Goal: Transaction & Acquisition: Book appointment/travel/reservation

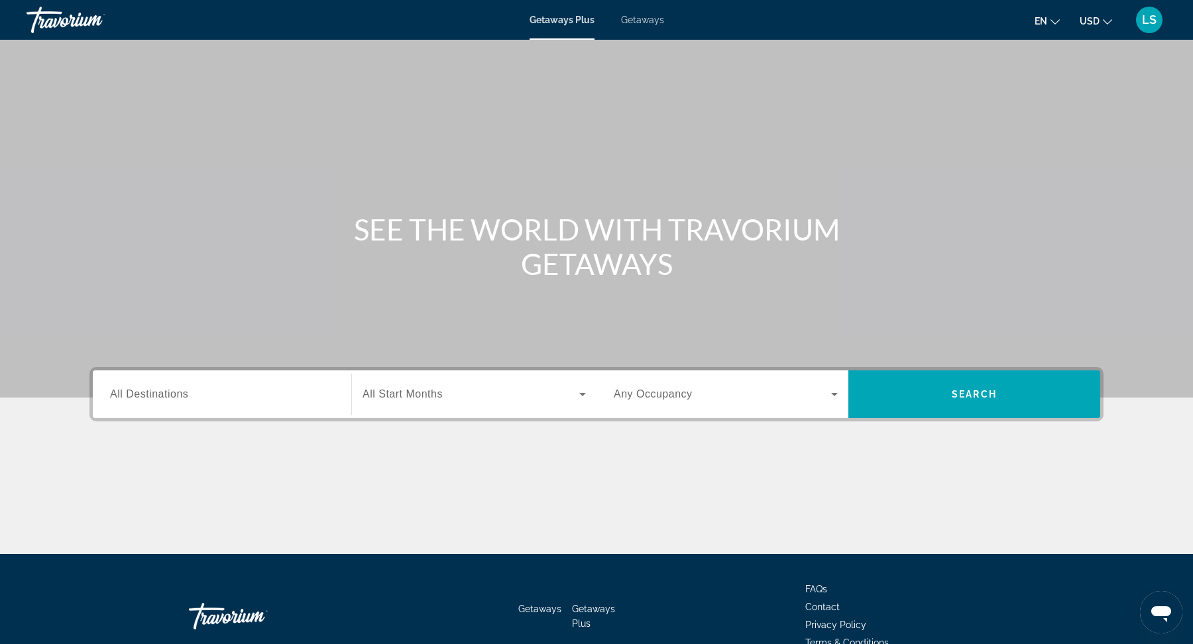
click at [650, 34] on div "Getaways Plus Getaways en English Español Français Italiano Português русский U…" at bounding box center [596, 20] width 1193 height 34
click at [649, 26] on div "Getaways Plus Getaways en English Español Français Italiano Português русский U…" at bounding box center [596, 20] width 1193 height 34
click at [644, 28] on div "Getaways Plus Getaways en English Español Français Italiano Português русский U…" at bounding box center [596, 20] width 1193 height 34
click at [641, 27] on div "Getaways Plus Getaways en English Español Français Italiano Português русский U…" at bounding box center [596, 20] width 1193 height 34
click at [653, 22] on span "Getaways" at bounding box center [642, 20] width 43 height 11
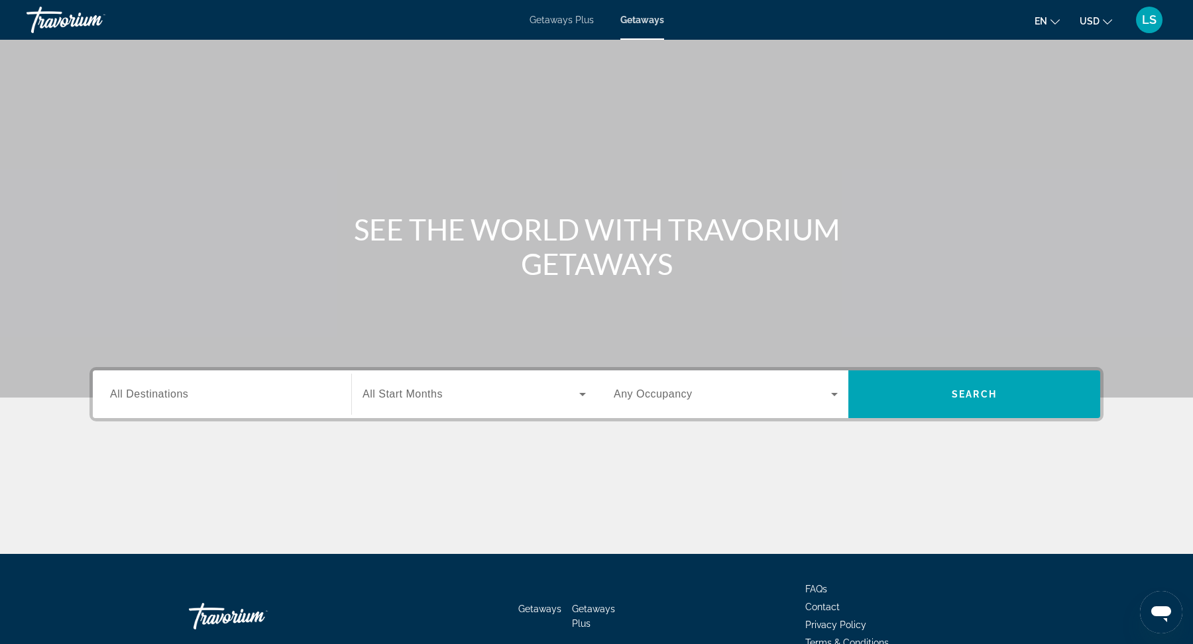
click at [239, 399] on input "Destination All Destinations" at bounding box center [222, 395] width 224 height 16
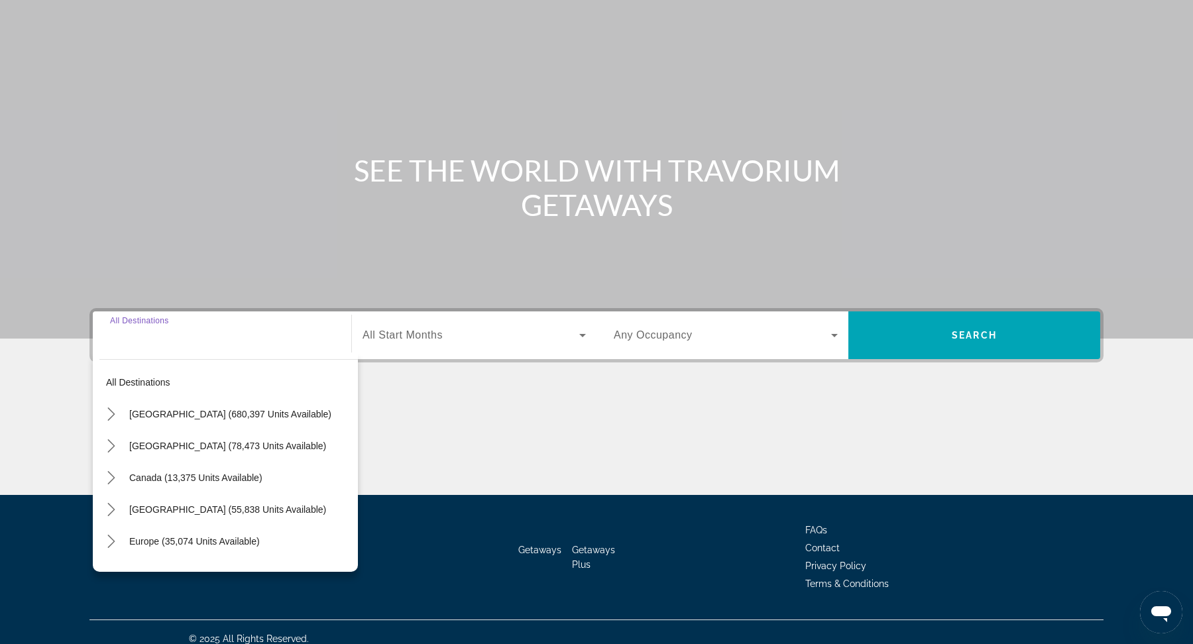
scroll to position [72, 0]
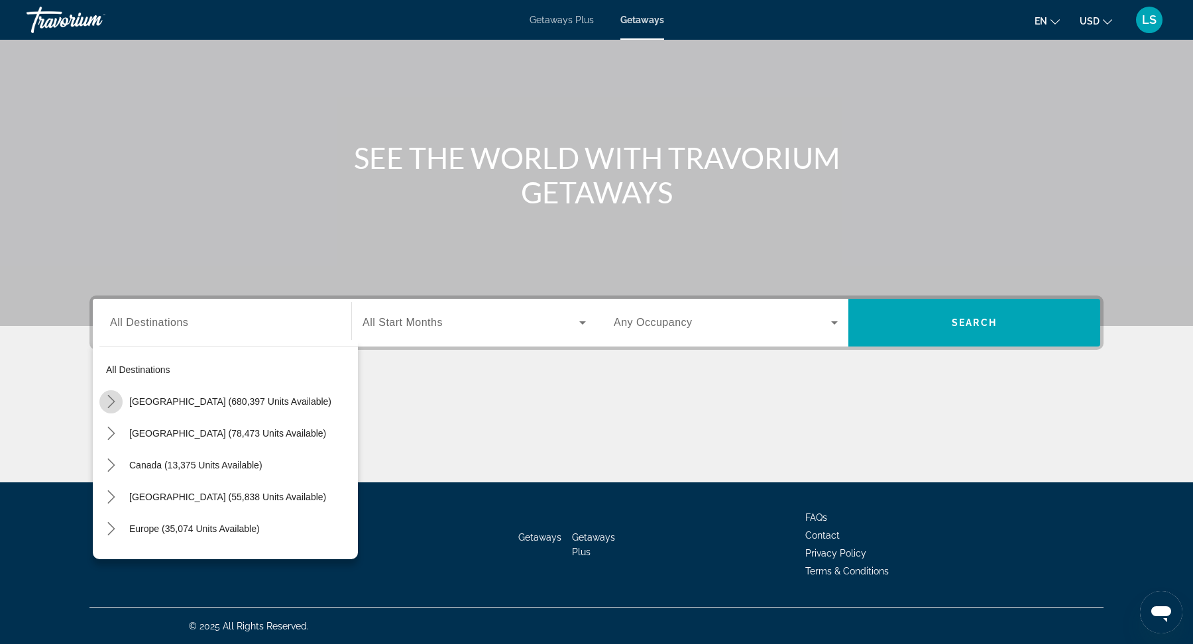
click at [107, 405] on icon "Toggle United States (680,397 units available) submenu" at bounding box center [111, 401] width 13 height 13
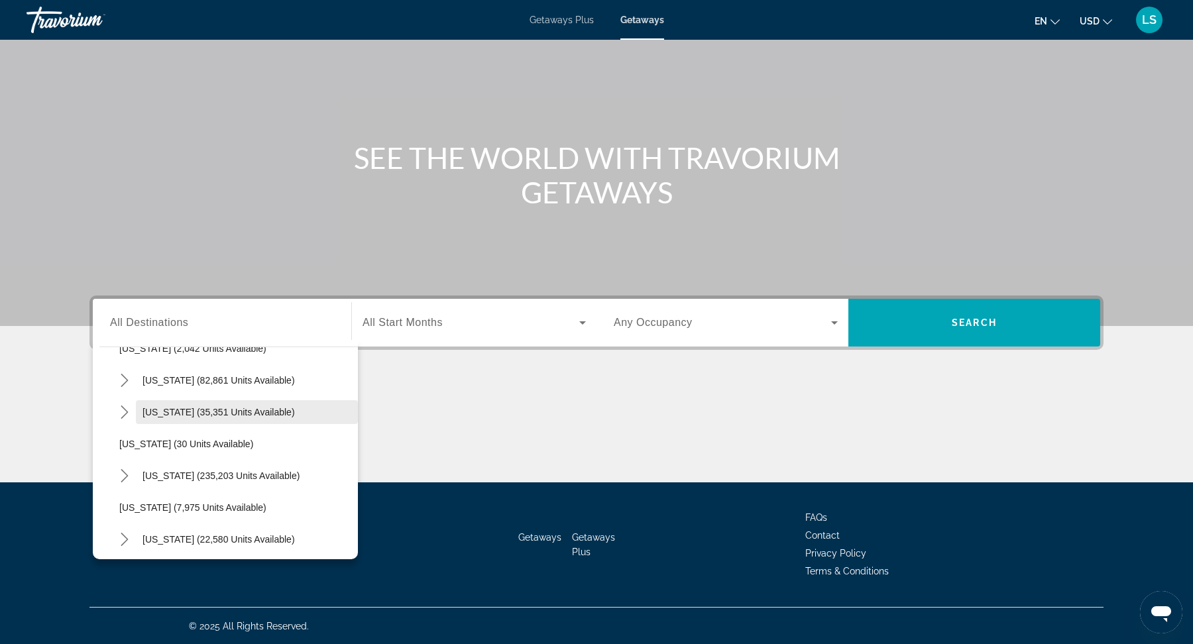
scroll to position [127, 0]
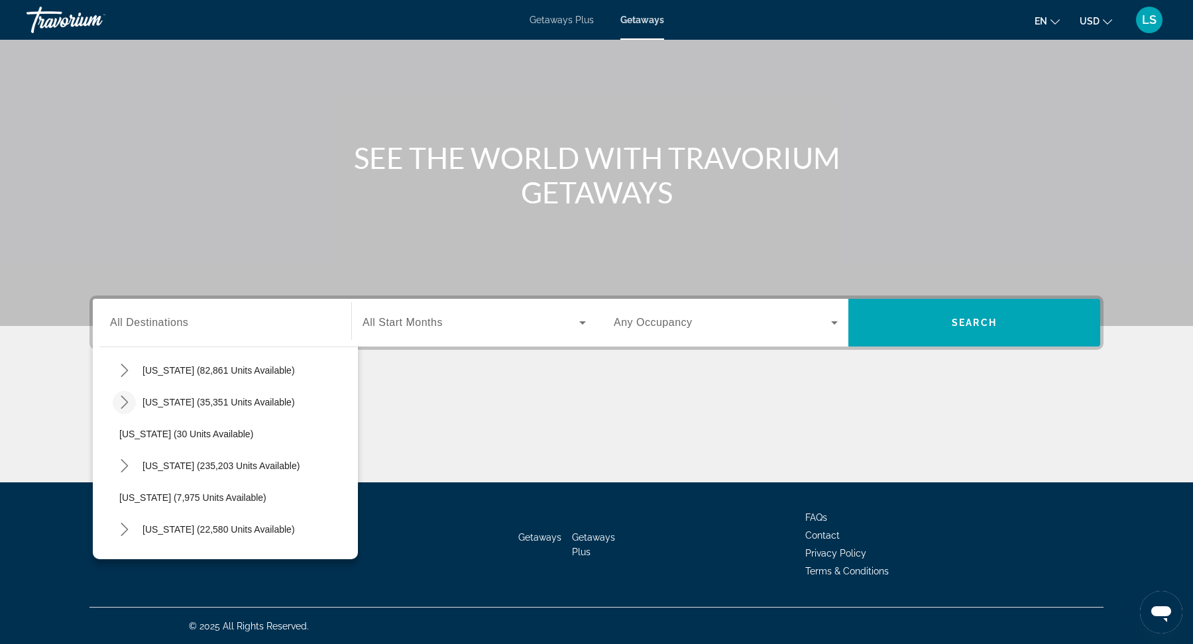
click at [124, 404] on icon "Toggle Colorado (35,351 units available) submenu" at bounding box center [124, 402] width 7 height 13
click at [233, 445] on span "Select destination: Mountain Area (23,424 units available)" at bounding box center [242, 434] width 232 height 32
type input "**********"
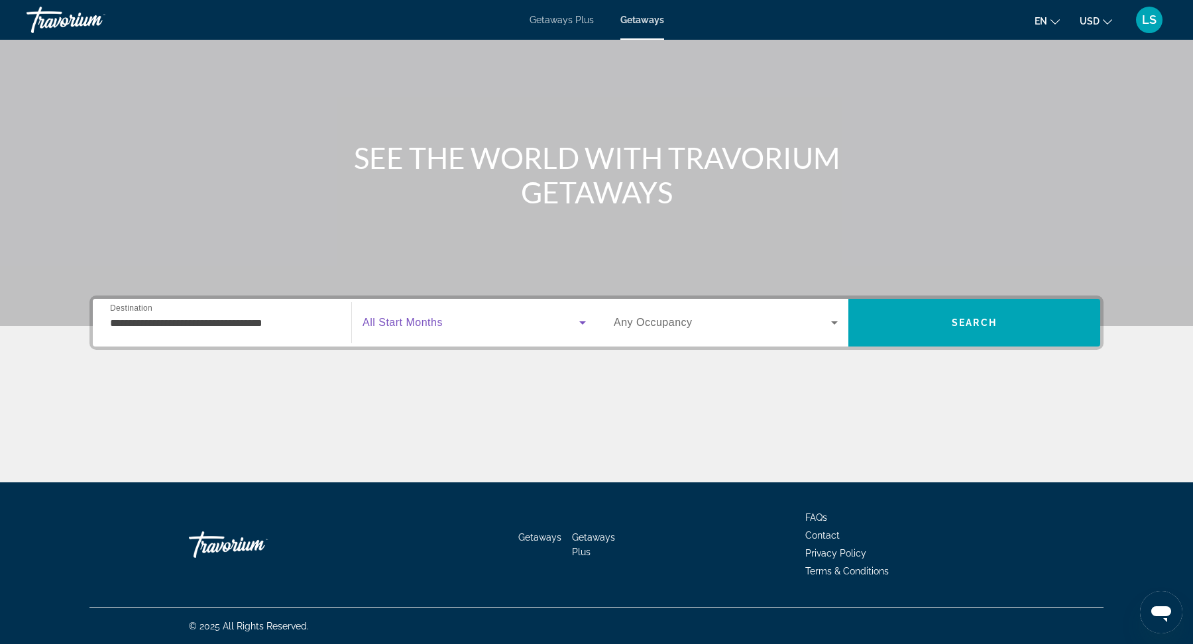
click at [460, 327] on span "Search widget" at bounding box center [470, 323] width 217 height 16
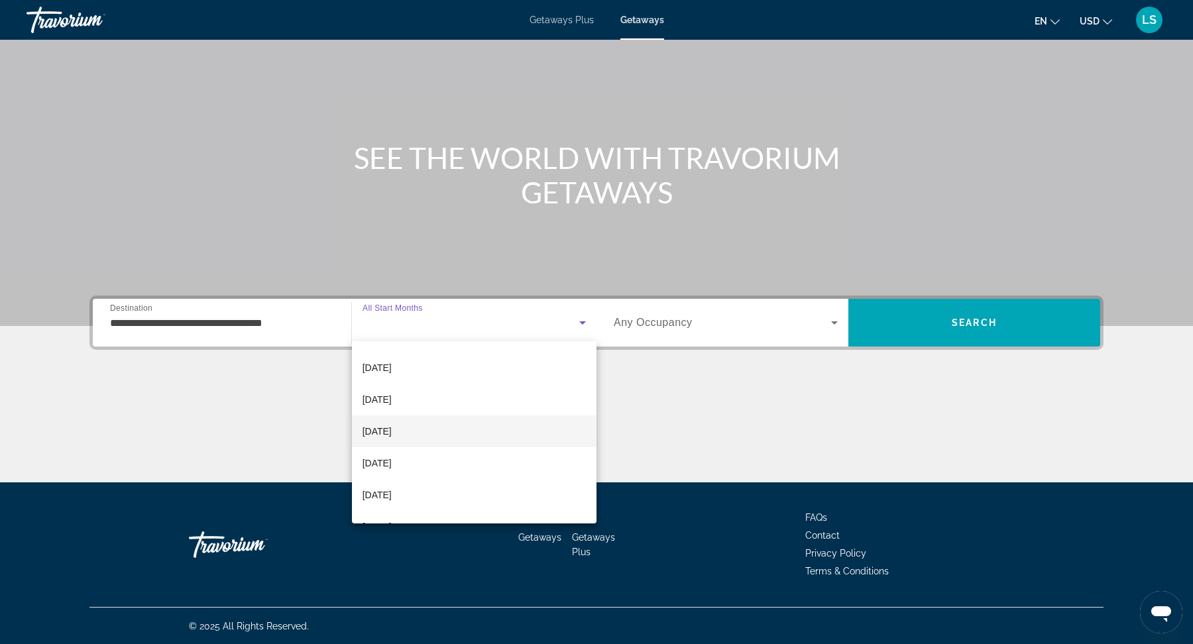
scroll to position [62, 0]
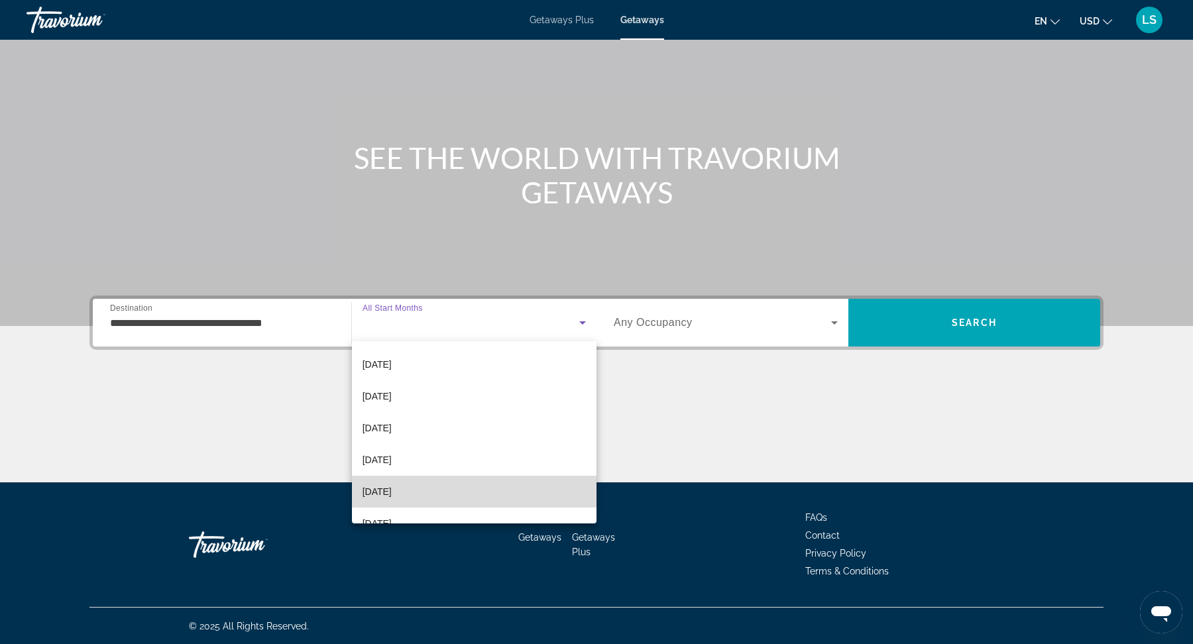
click at [414, 483] on mat-option "March 2026" at bounding box center [474, 492] width 244 height 32
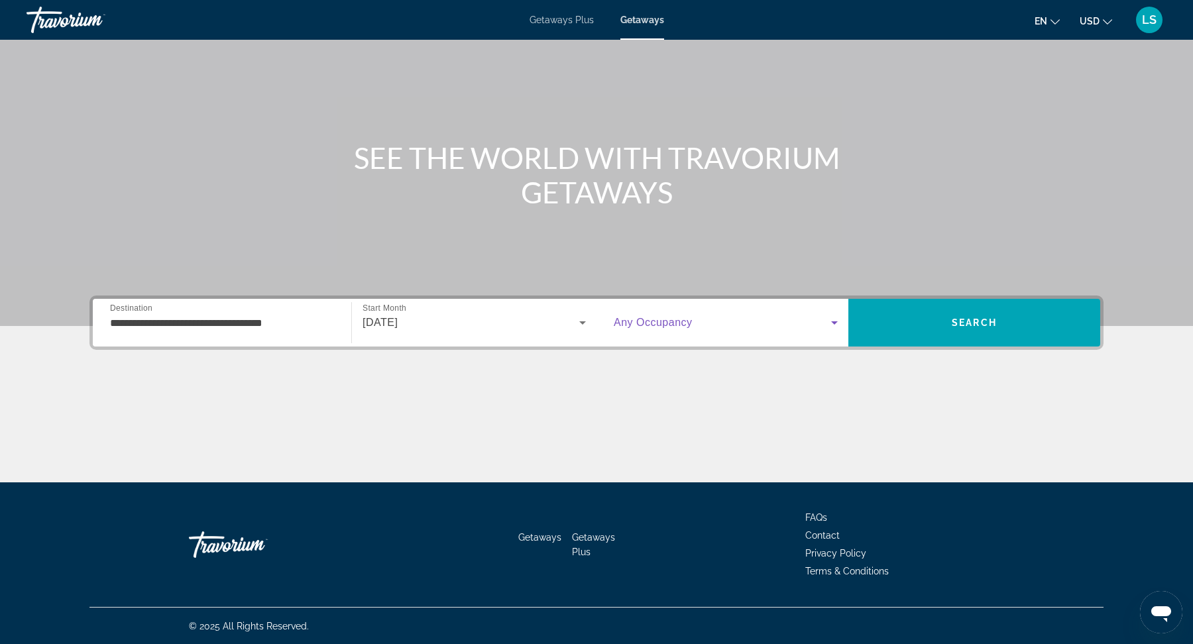
click at [694, 320] on span "Search widget" at bounding box center [722, 323] width 217 height 16
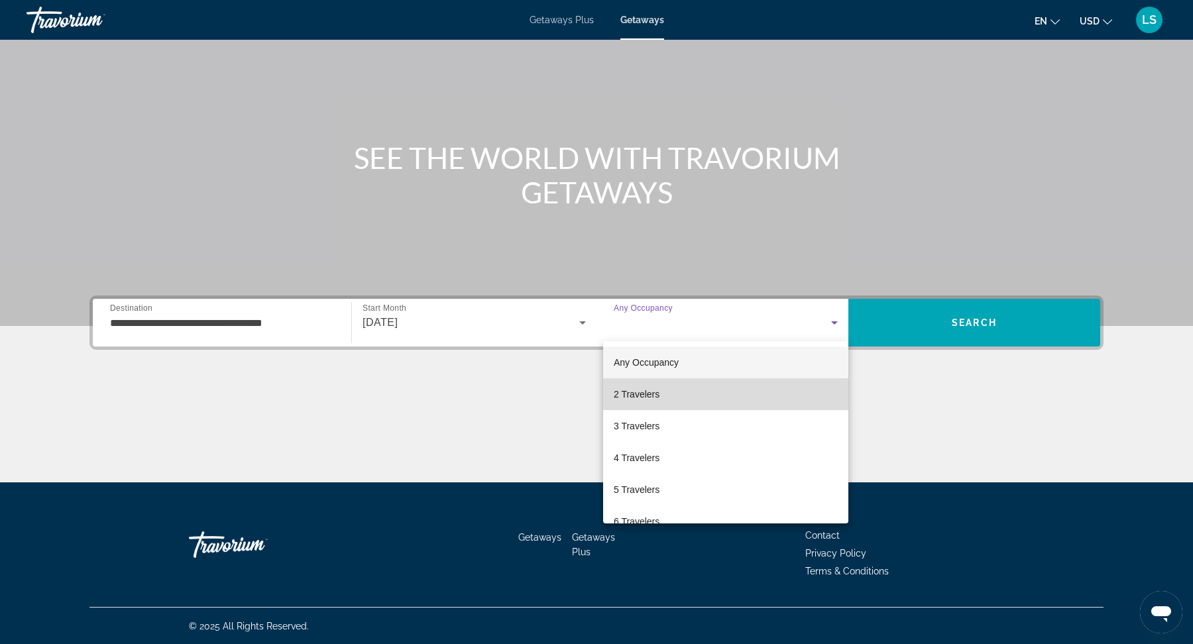
click at [674, 400] on mat-option "2 Travelers" at bounding box center [725, 394] width 245 height 32
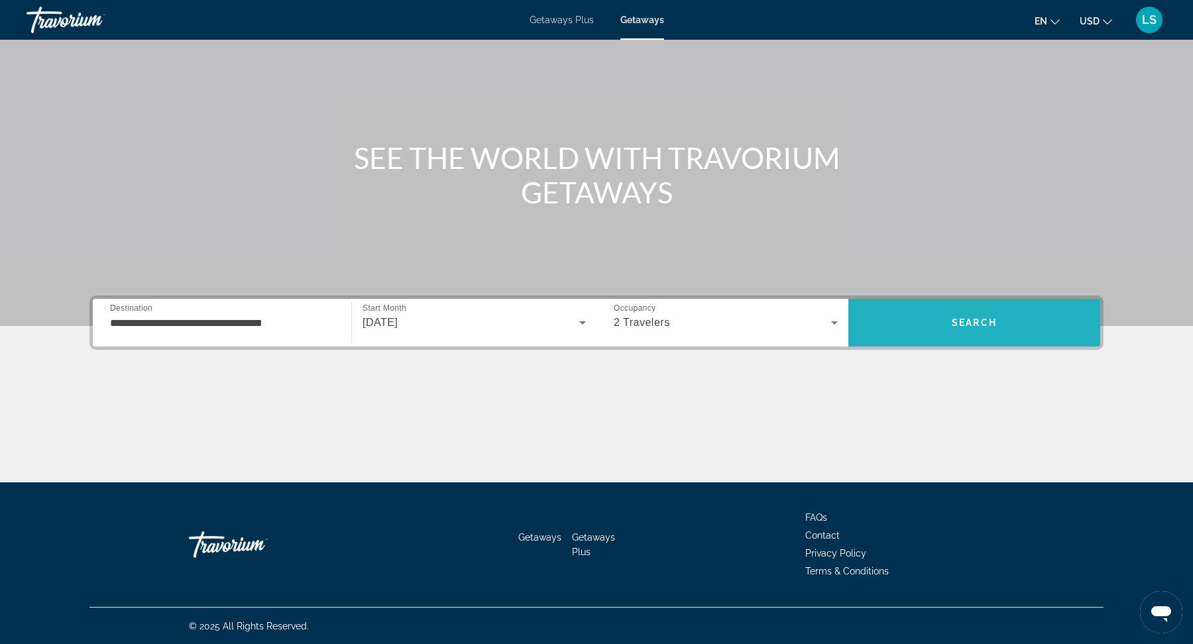
click at [920, 320] on span "Search" at bounding box center [974, 323] width 252 height 32
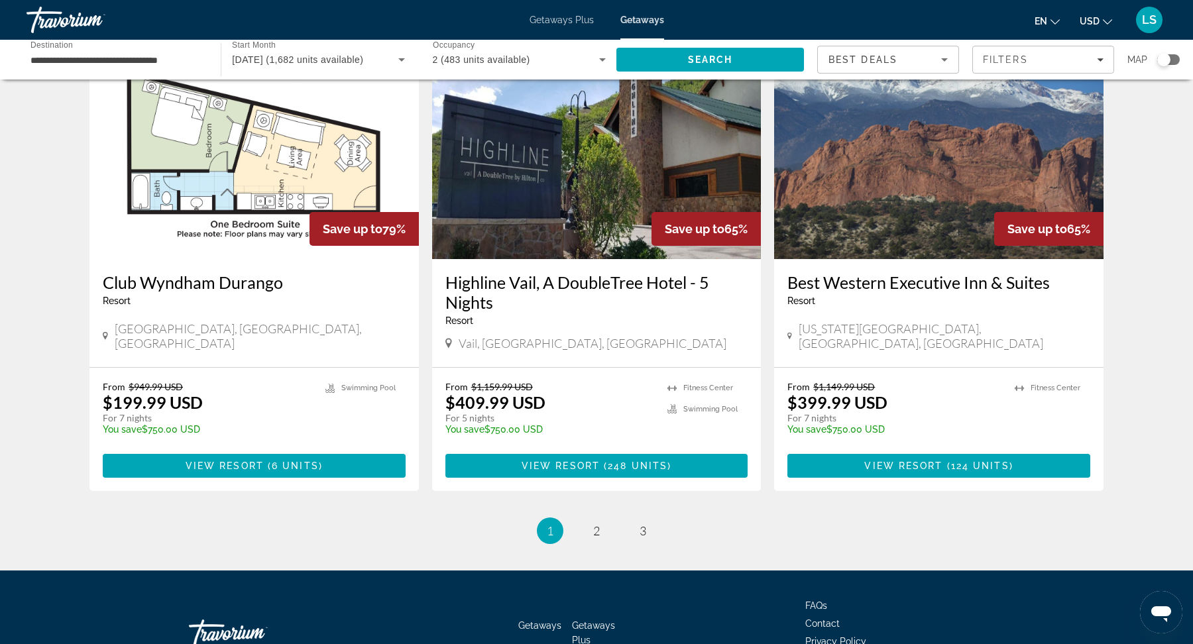
scroll to position [1537, 0]
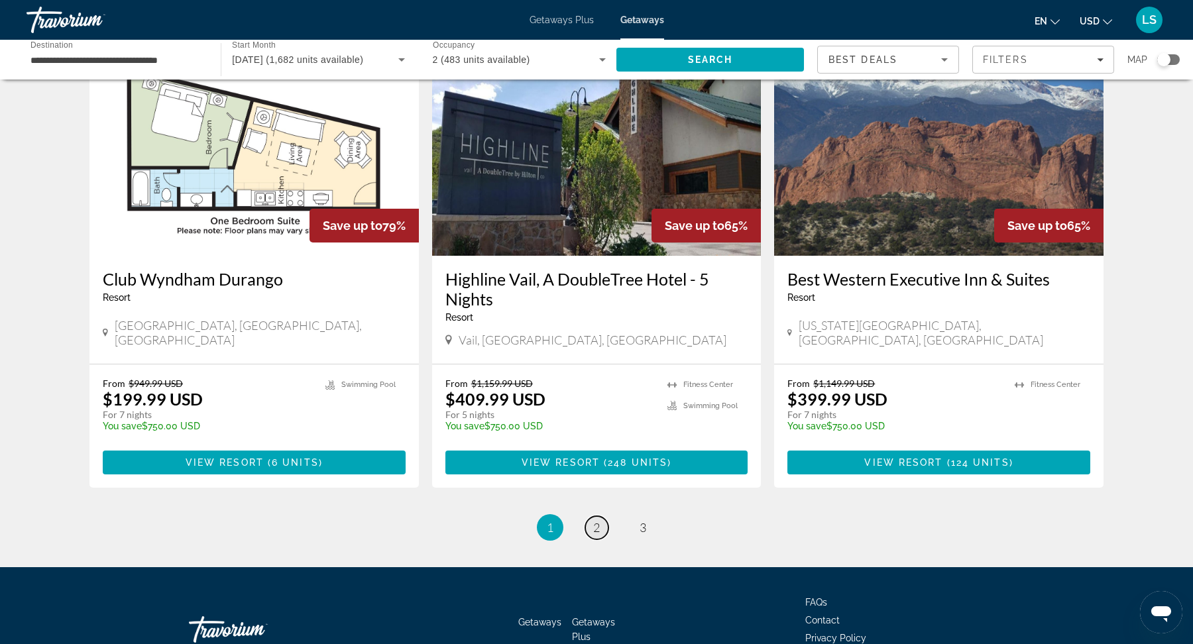
click at [600, 516] on link "page 2" at bounding box center [596, 527] width 23 height 23
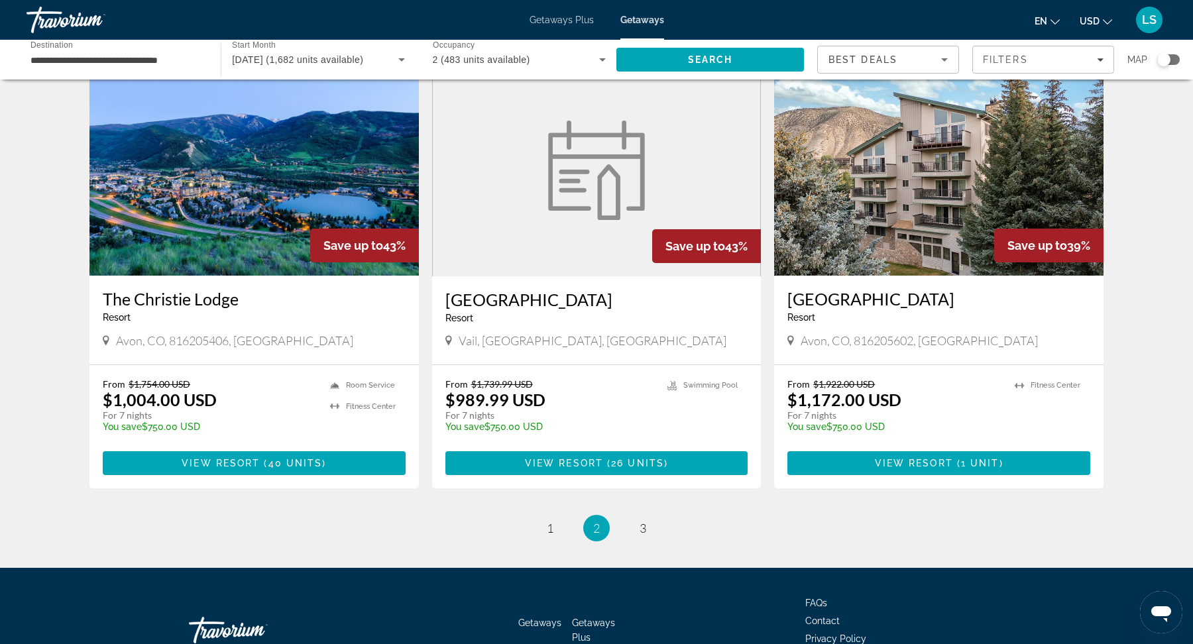
scroll to position [1485, 0]
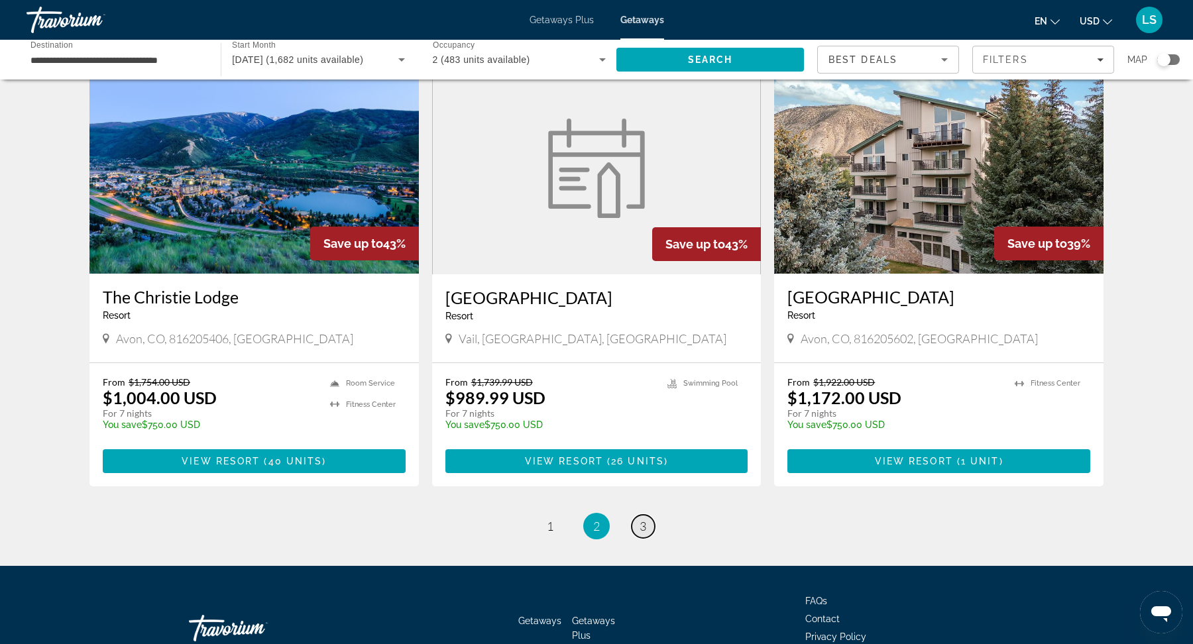
click at [648, 515] on link "page 3" at bounding box center [642, 526] width 23 height 23
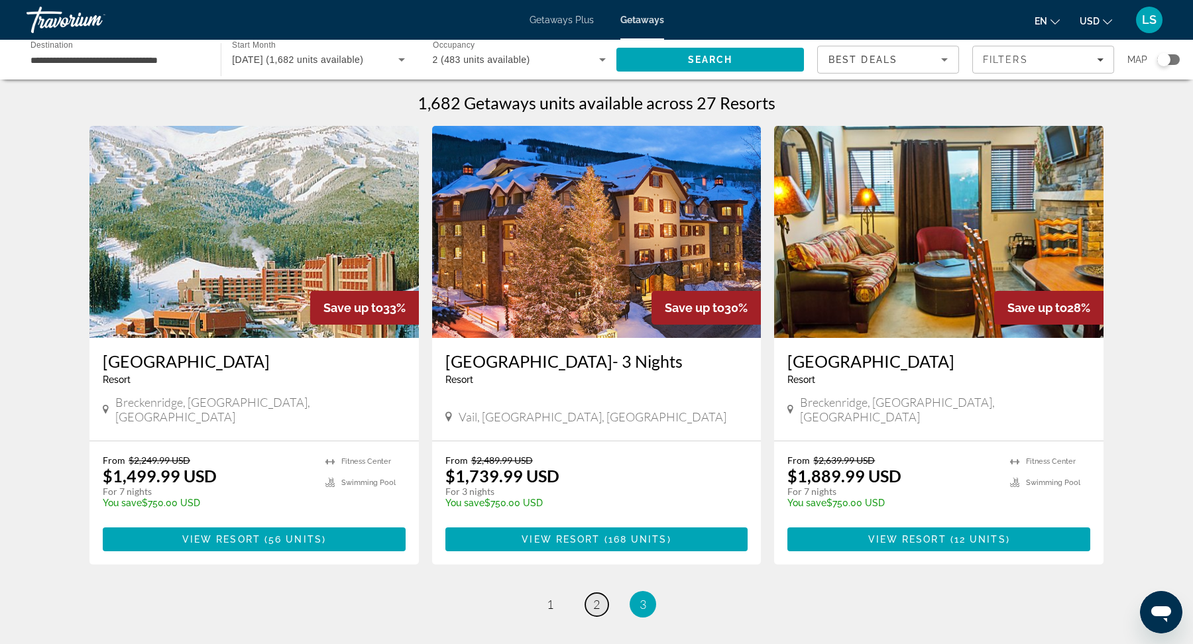
click at [599, 597] on span "2" at bounding box center [596, 604] width 7 height 15
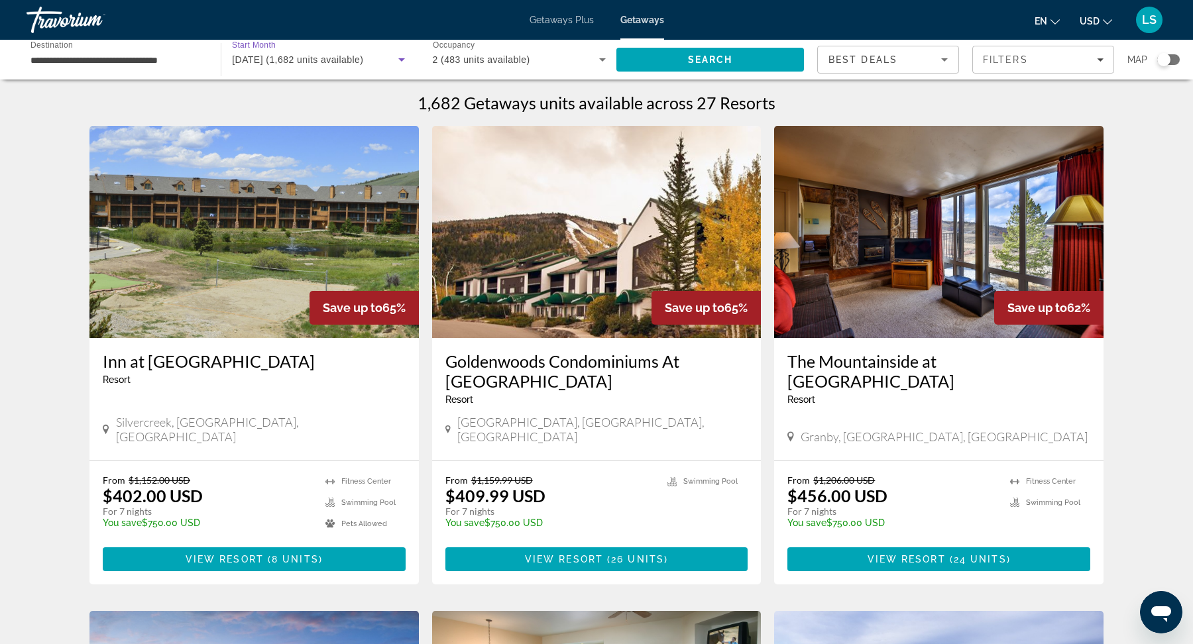
click at [283, 59] on span "March 2026 (1,682 units available)" at bounding box center [297, 59] width 131 height 11
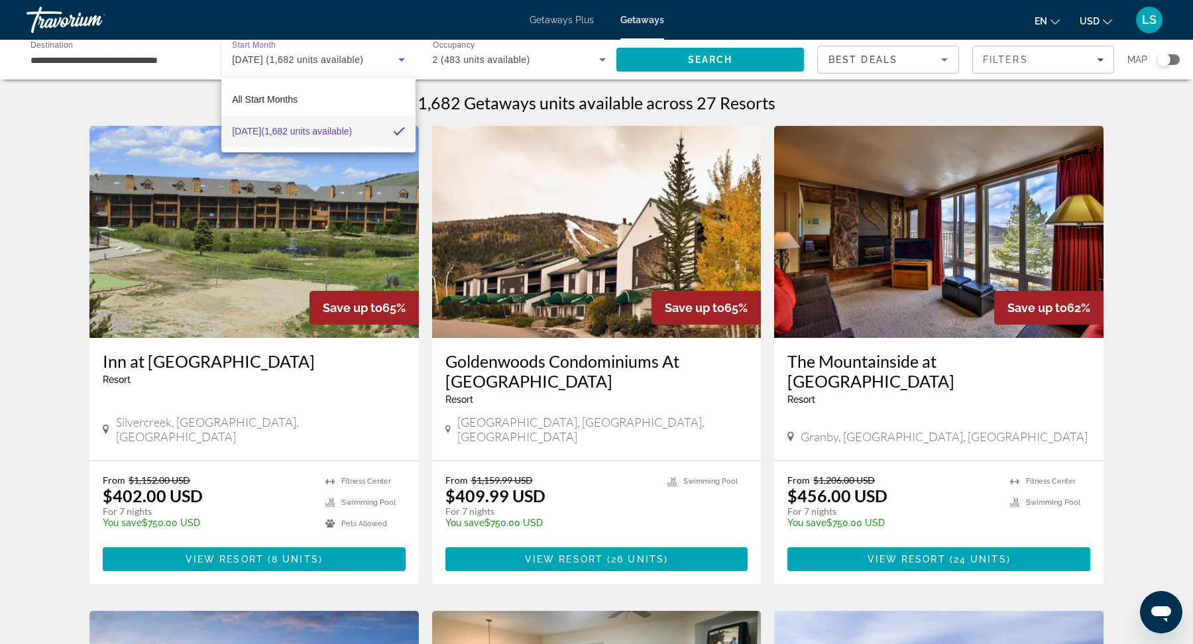
click at [398, 63] on div at bounding box center [596, 322] width 1193 height 644
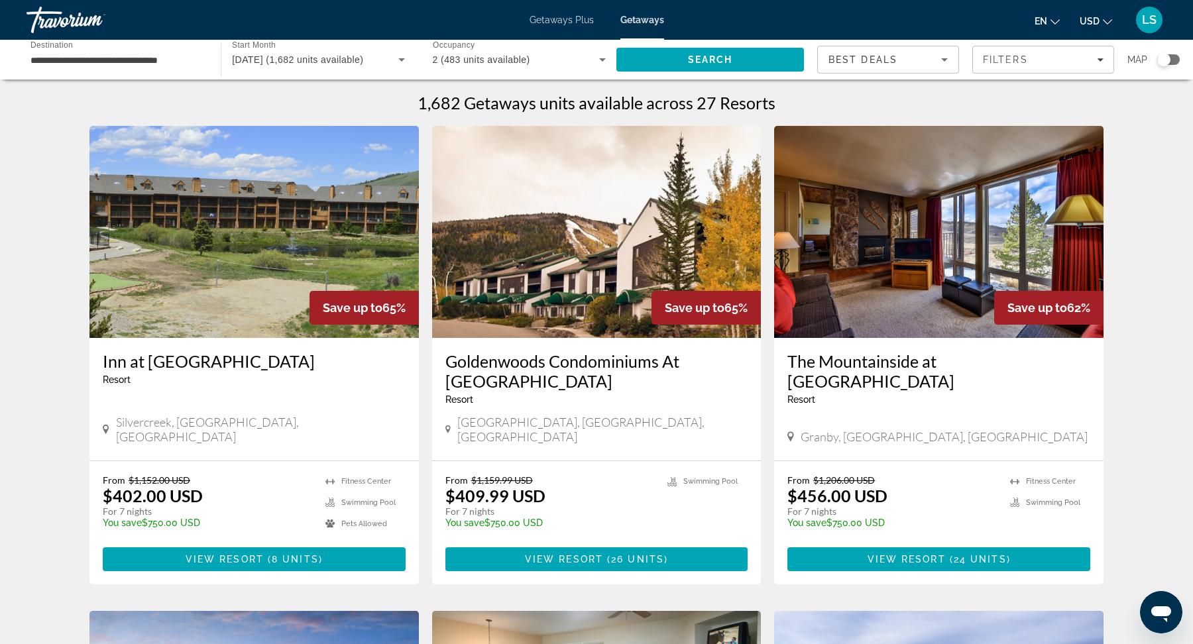
click at [651, 19] on span "Getaways" at bounding box center [642, 20] width 44 height 11
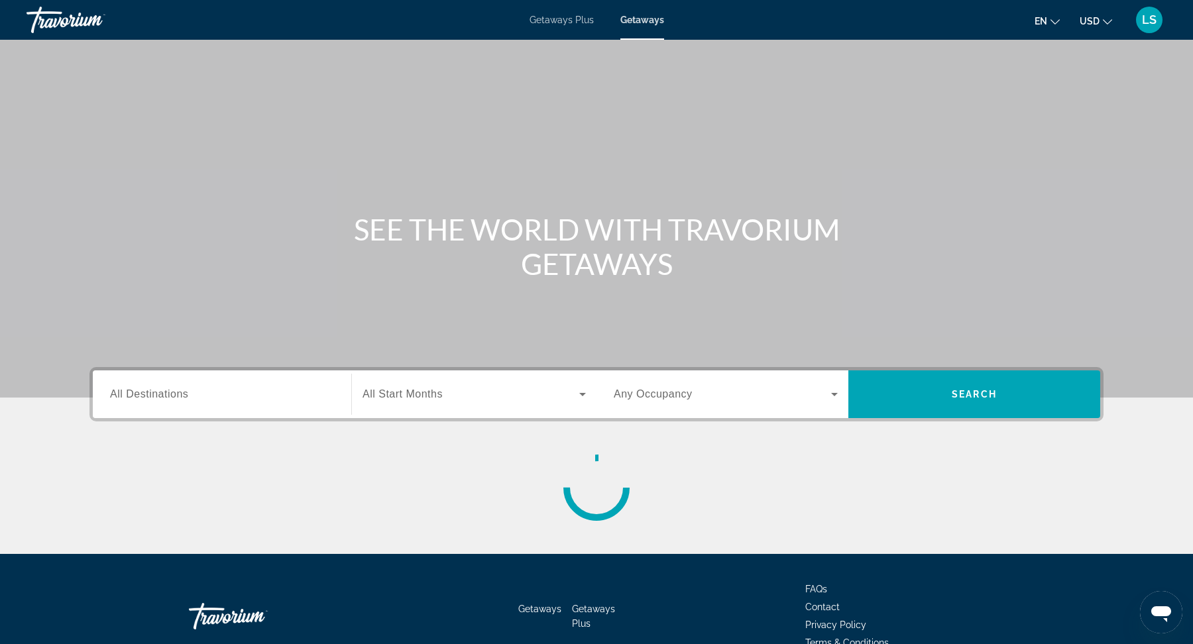
click at [249, 385] on div "Search widget" at bounding box center [222, 395] width 224 height 38
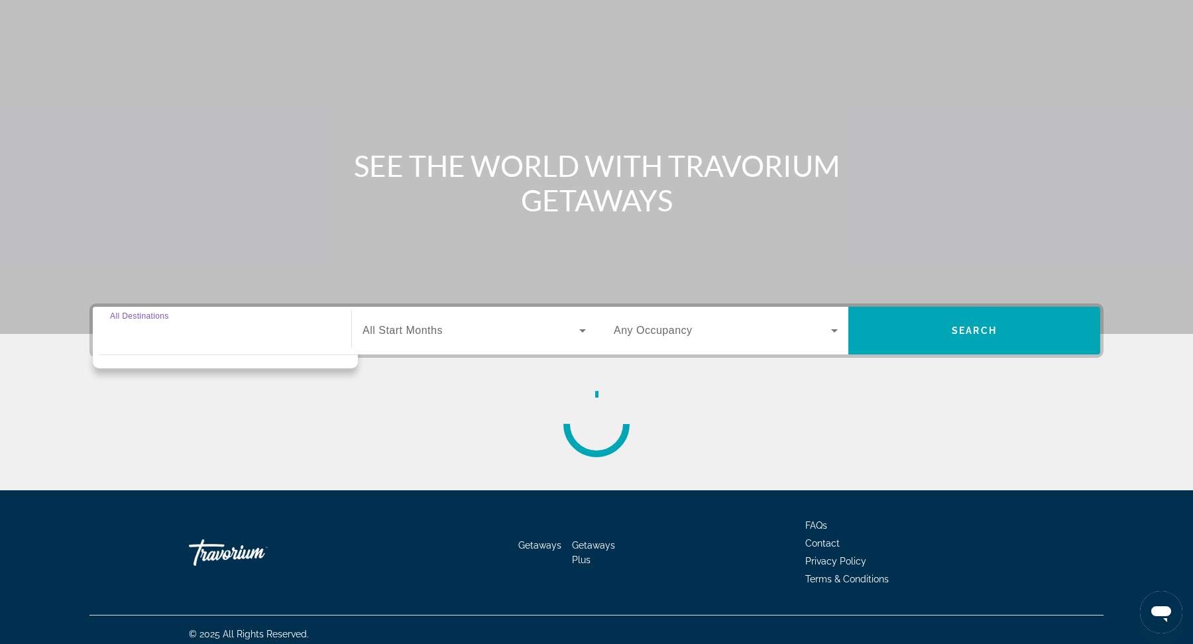
scroll to position [72, 0]
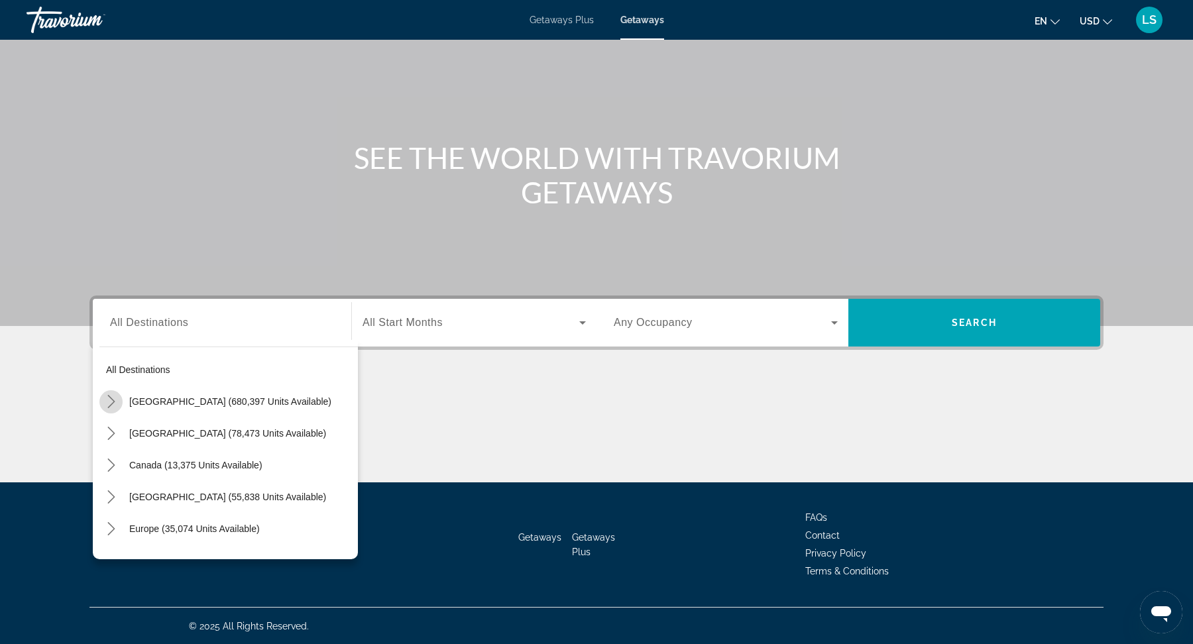
click at [111, 405] on icon "Toggle United States (680,397 units available) submenu" at bounding box center [111, 401] width 13 height 13
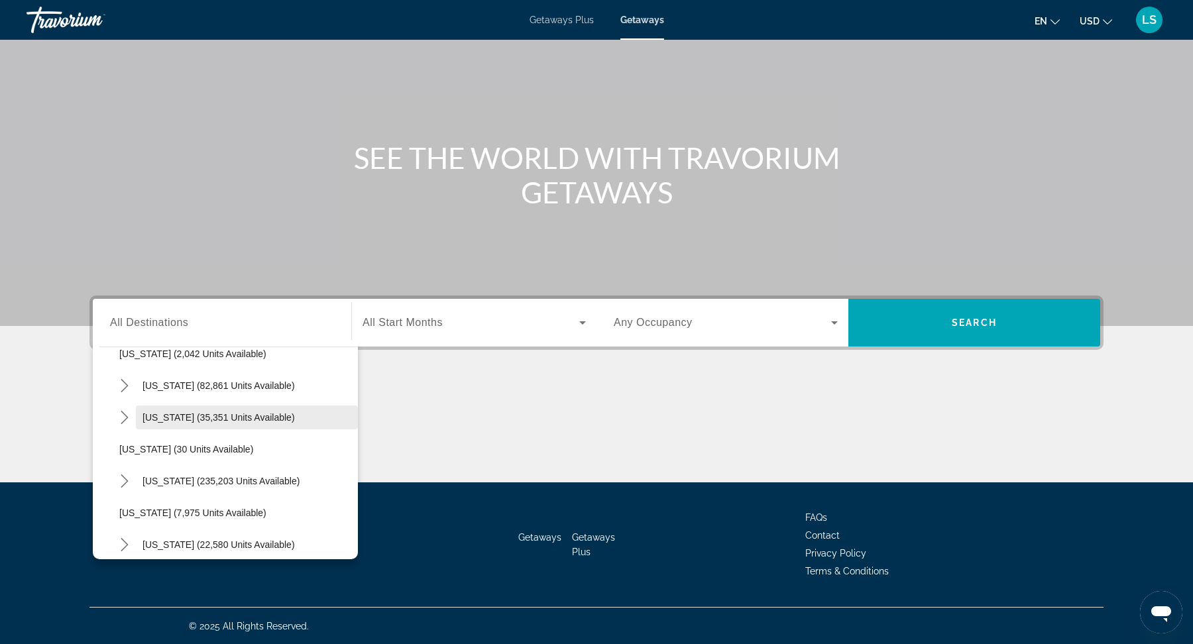
scroll to position [113, 0]
click at [127, 421] on mat-icon "Toggle Colorado (35,351 units available) submenu" at bounding box center [124, 415] width 23 height 23
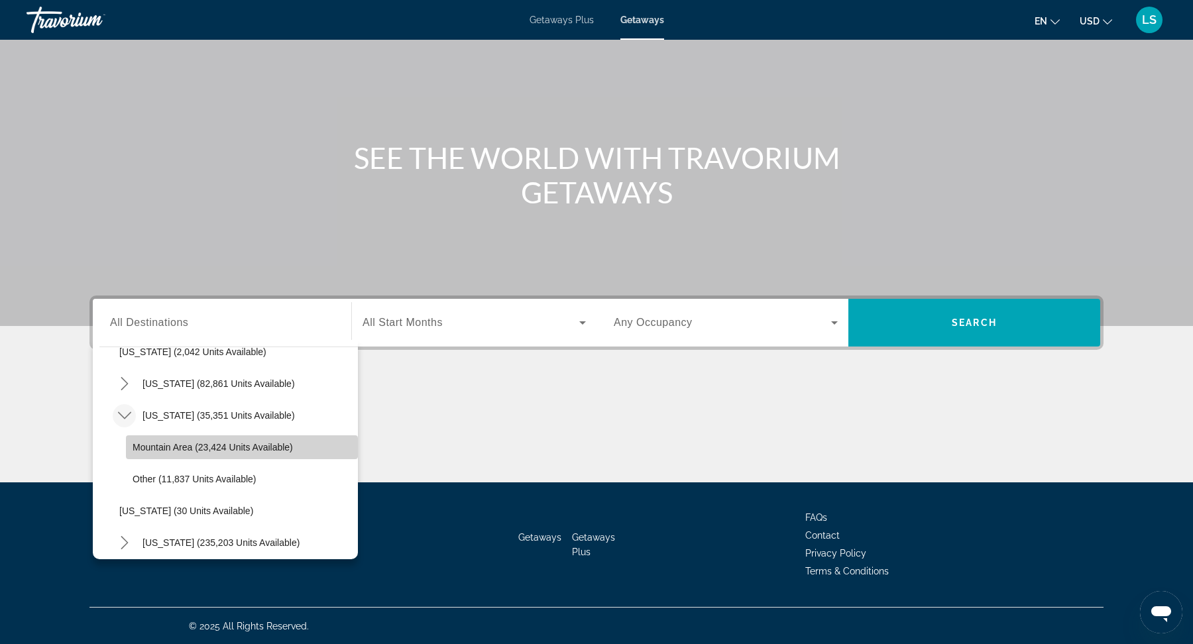
click at [226, 451] on span "Mountain Area (23,424 units available)" at bounding box center [213, 447] width 160 height 11
type input "**********"
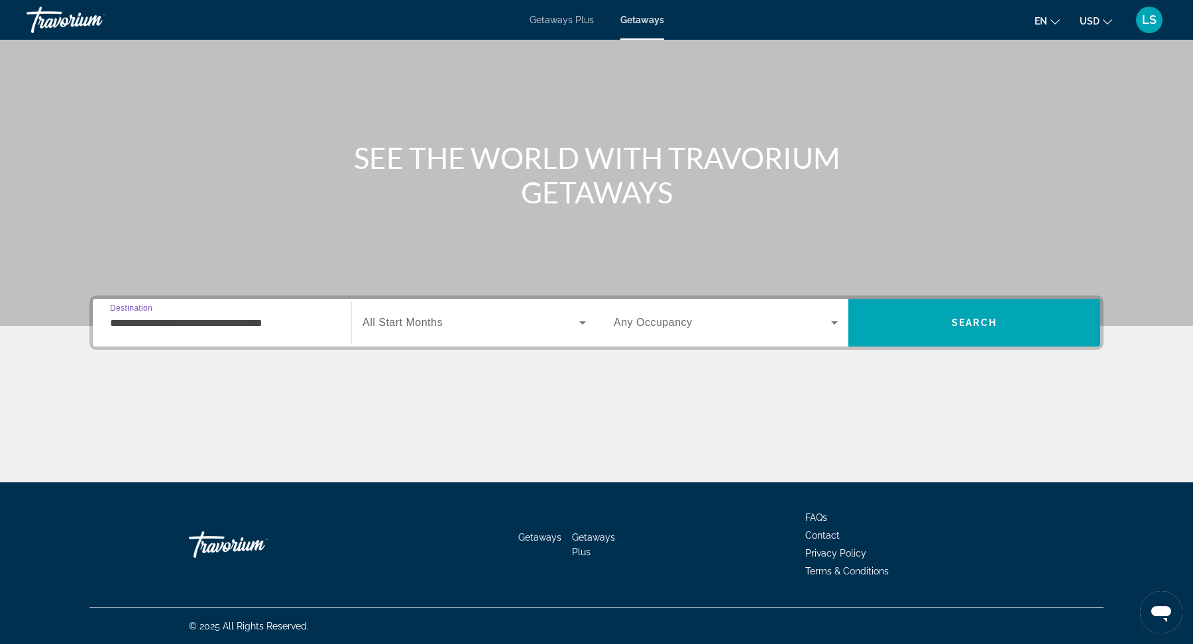
click at [472, 323] on span "Search widget" at bounding box center [470, 323] width 217 height 16
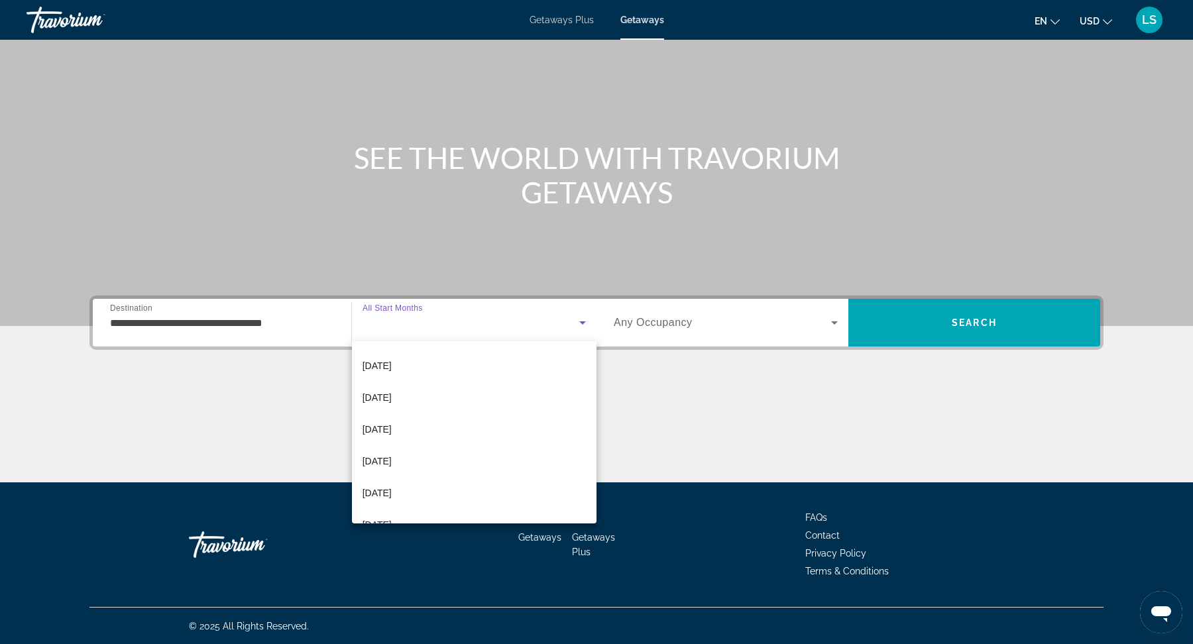
scroll to position [191, 0]
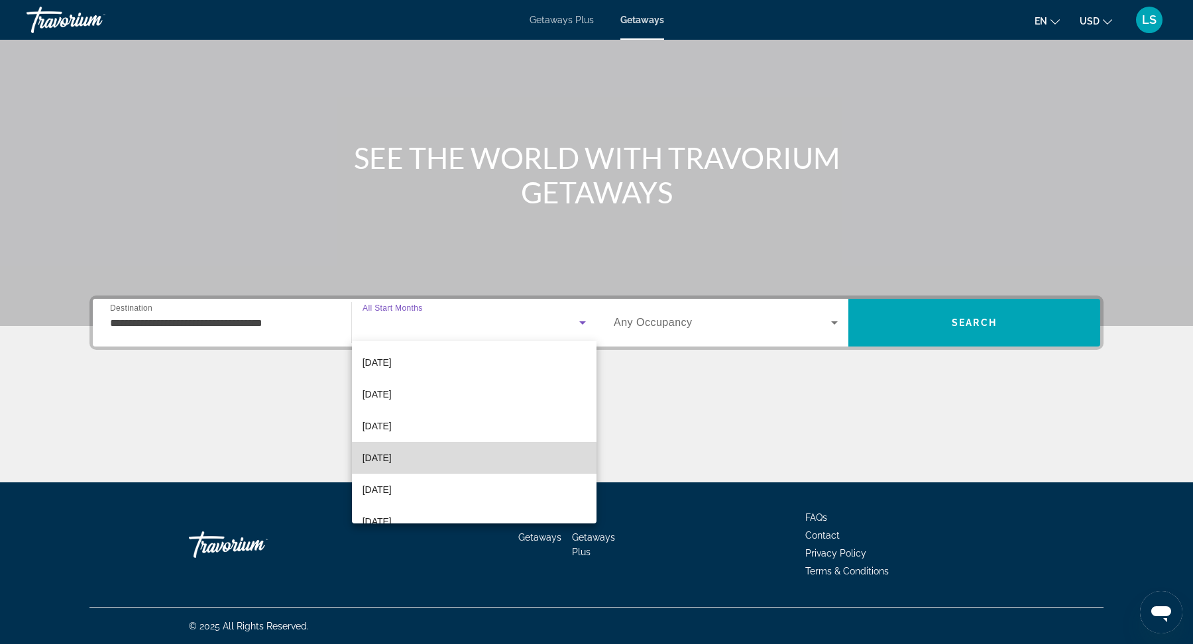
click at [410, 459] on mat-option "June 2026" at bounding box center [474, 458] width 244 height 32
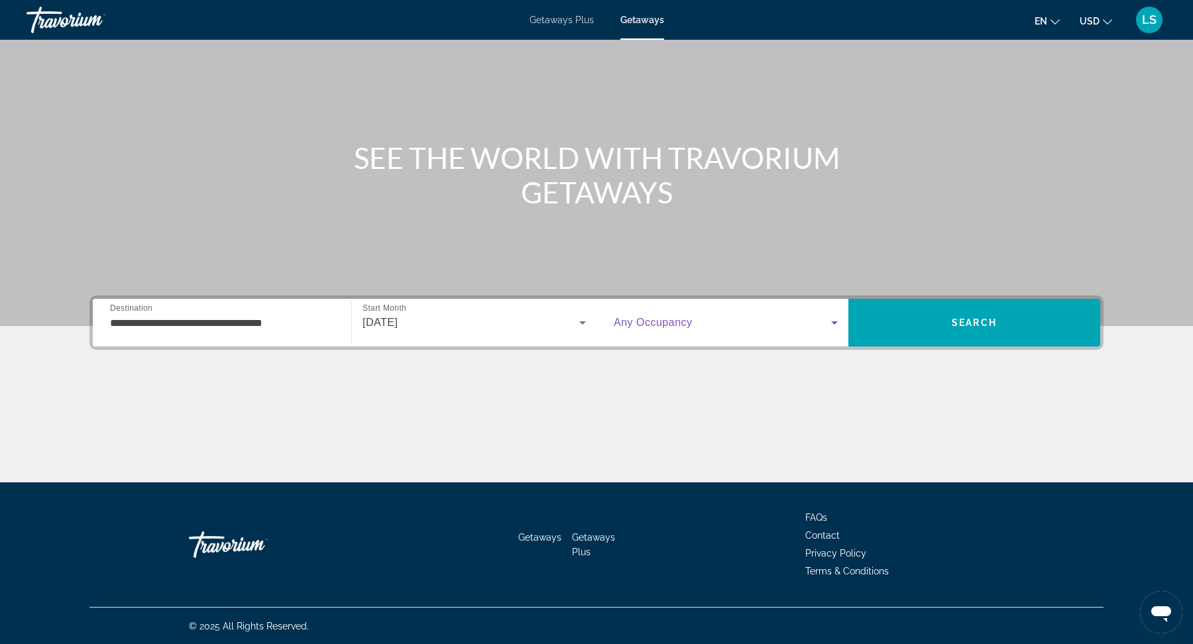
click at [700, 318] on span "Search widget" at bounding box center [722, 323] width 217 height 16
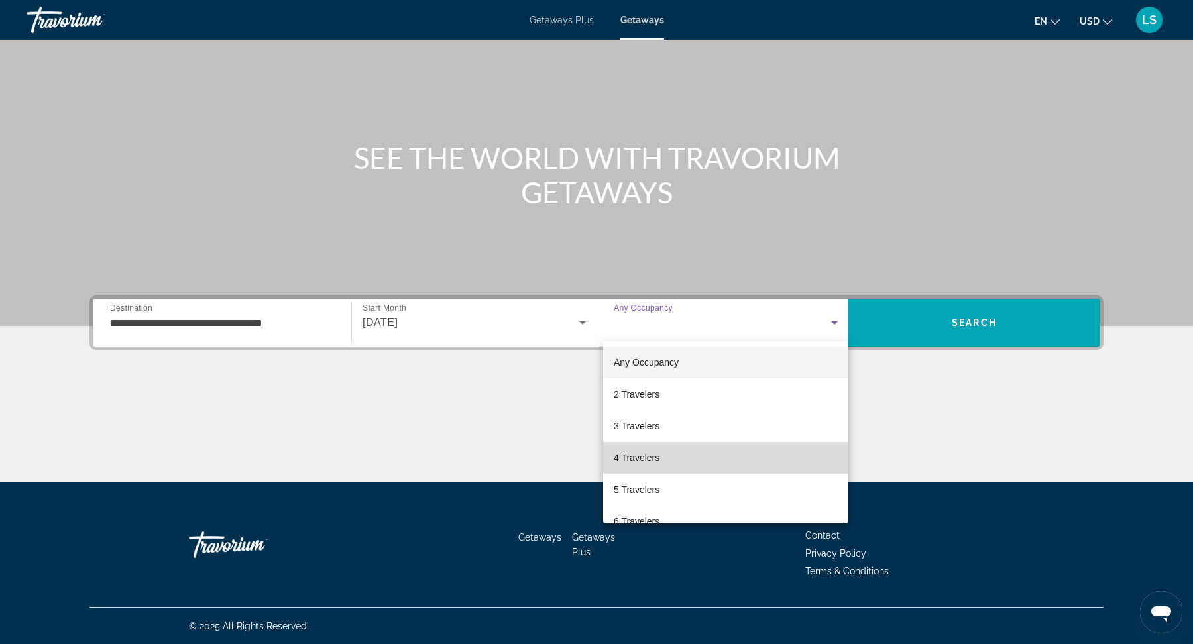
click at [680, 456] on mat-option "4 Travelers" at bounding box center [725, 458] width 245 height 32
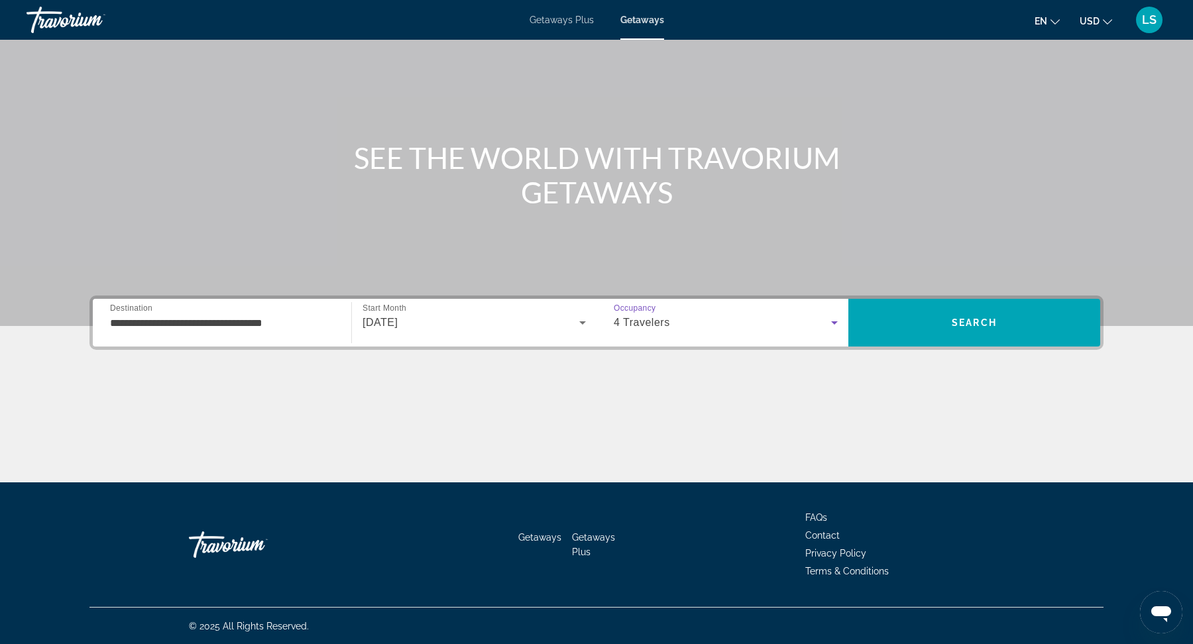
click at [672, 327] on div "4 Travelers" at bounding box center [722, 323] width 217 height 16
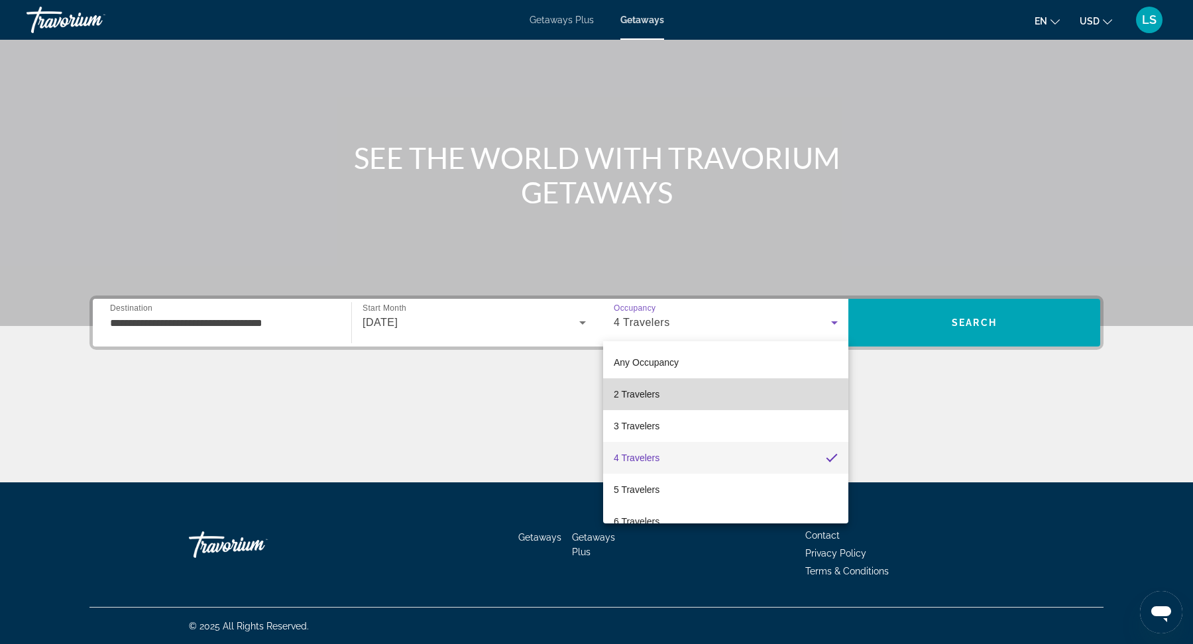
click at [680, 396] on mat-option "2 Travelers" at bounding box center [725, 394] width 245 height 32
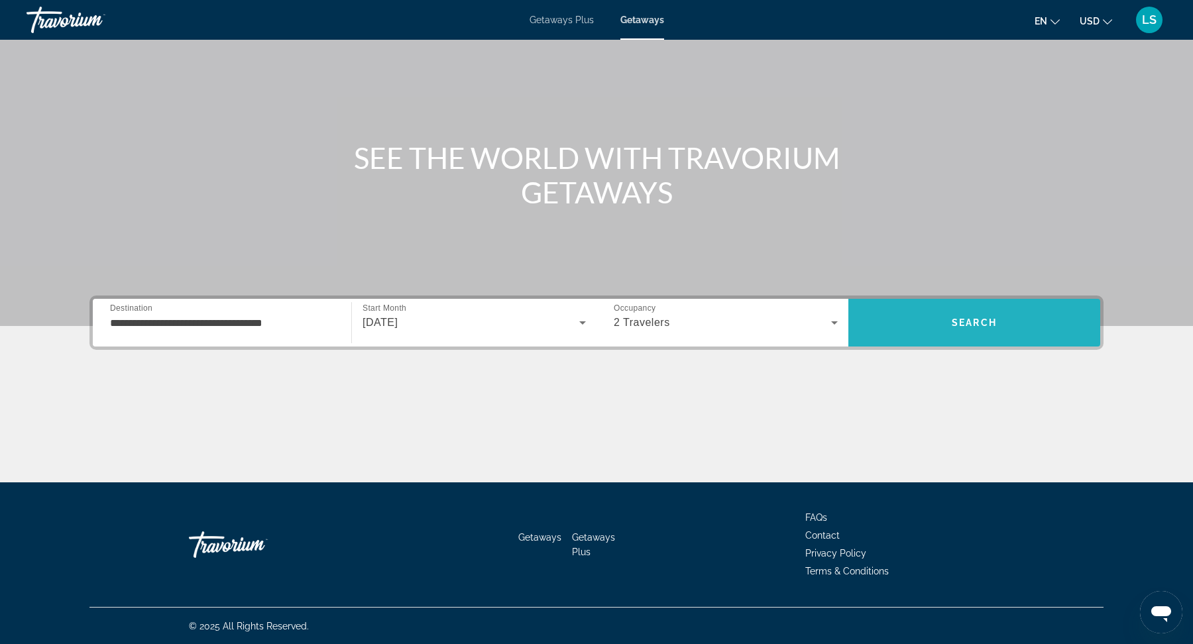
click at [984, 326] on span "Search" at bounding box center [973, 322] width 45 height 11
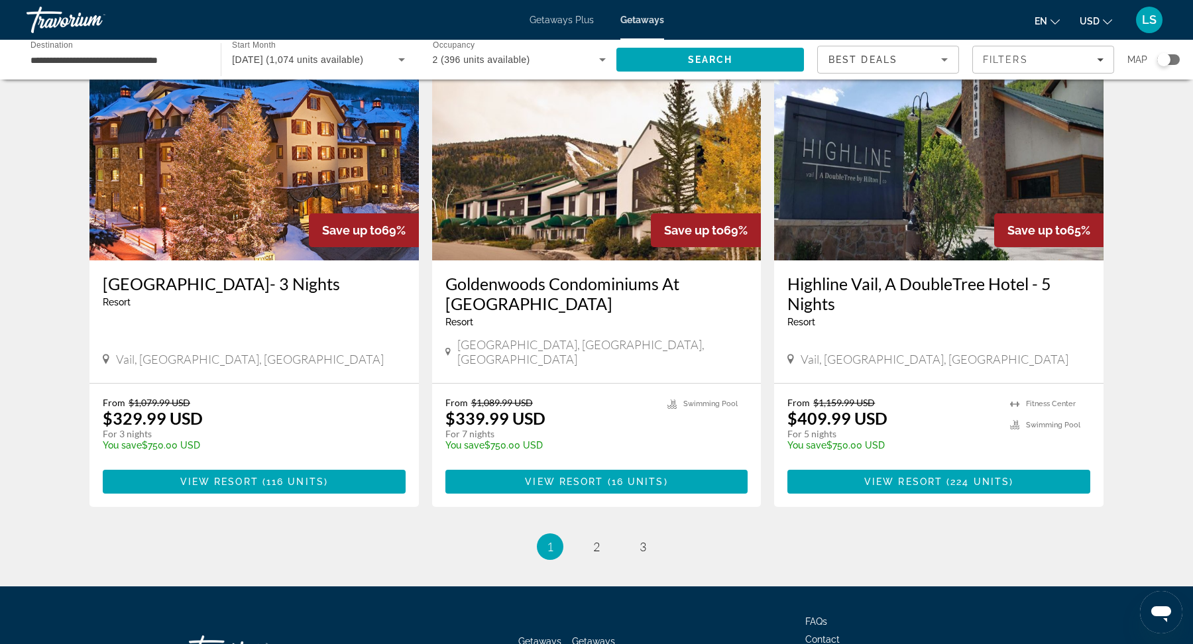
scroll to position [1534, 0]
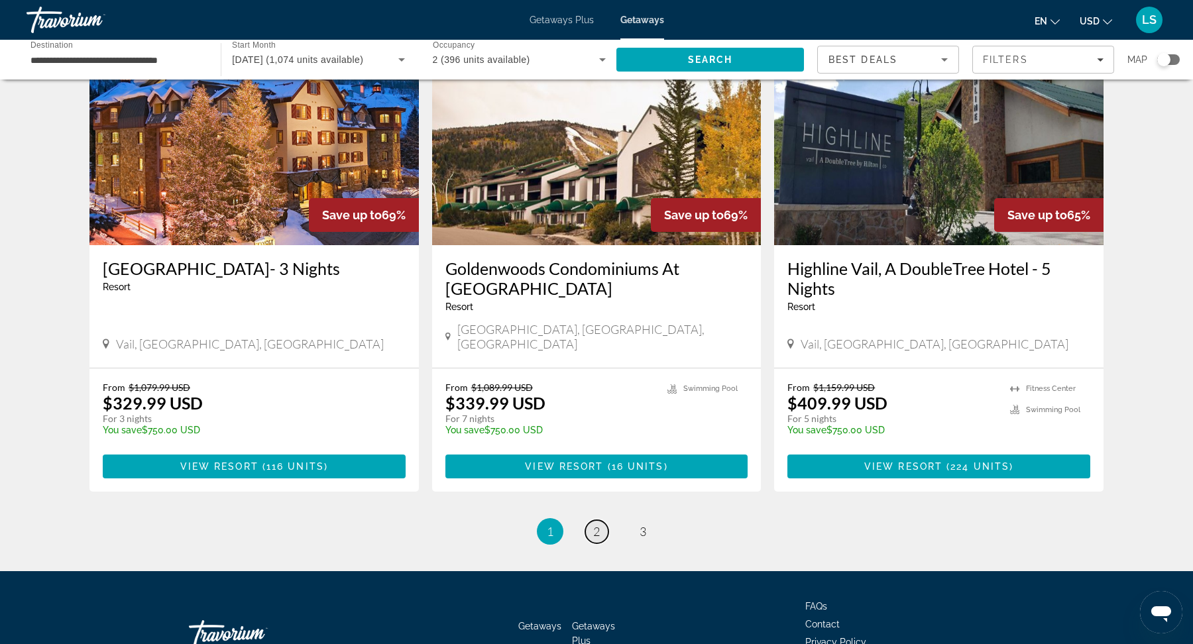
click at [597, 524] on span "2" at bounding box center [596, 531] width 7 height 15
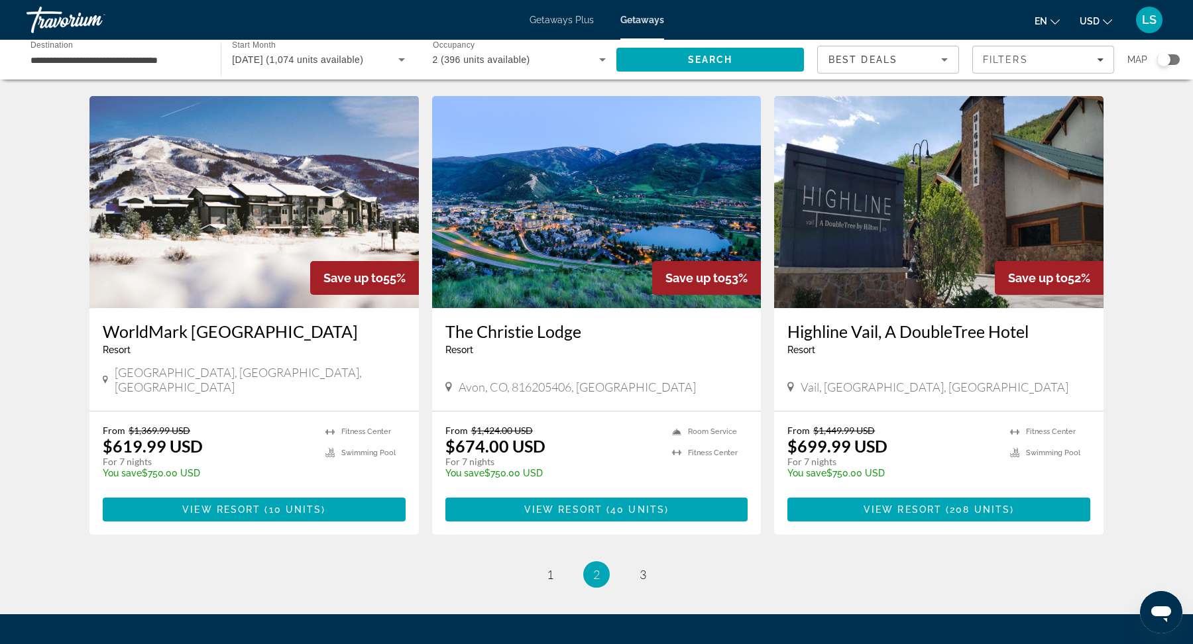
scroll to position [1431, 0]
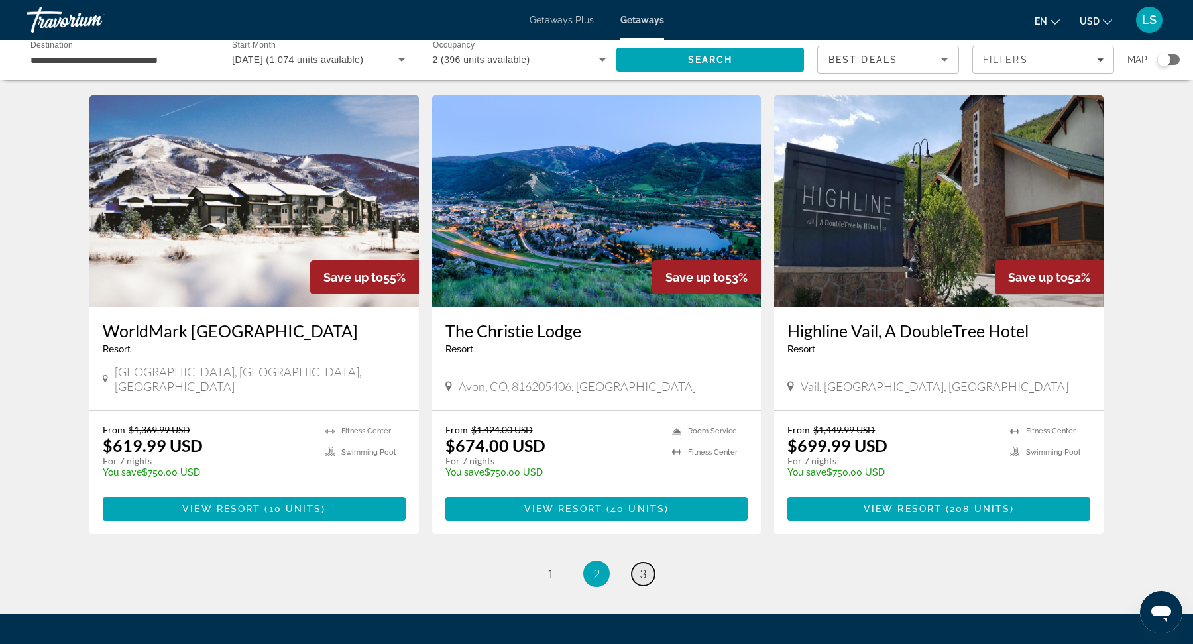
click at [643, 566] on span "3" at bounding box center [642, 573] width 7 height 15
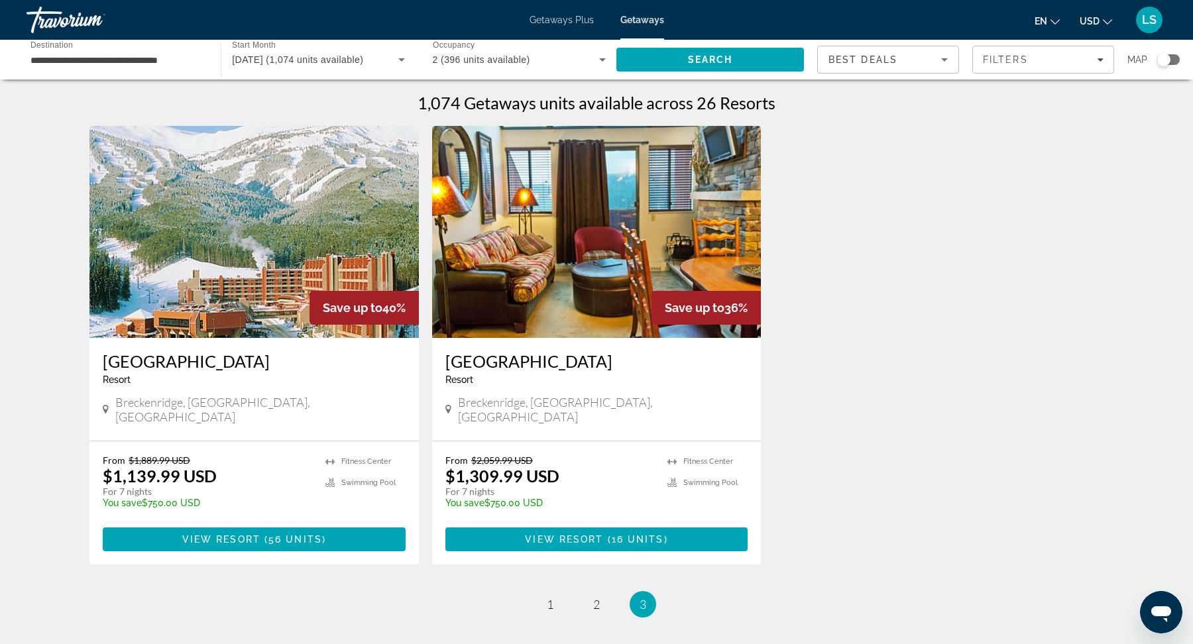
click at [561, 21] on span "Getaways Plus" at bounding box center [561, 20] width 64 height 11
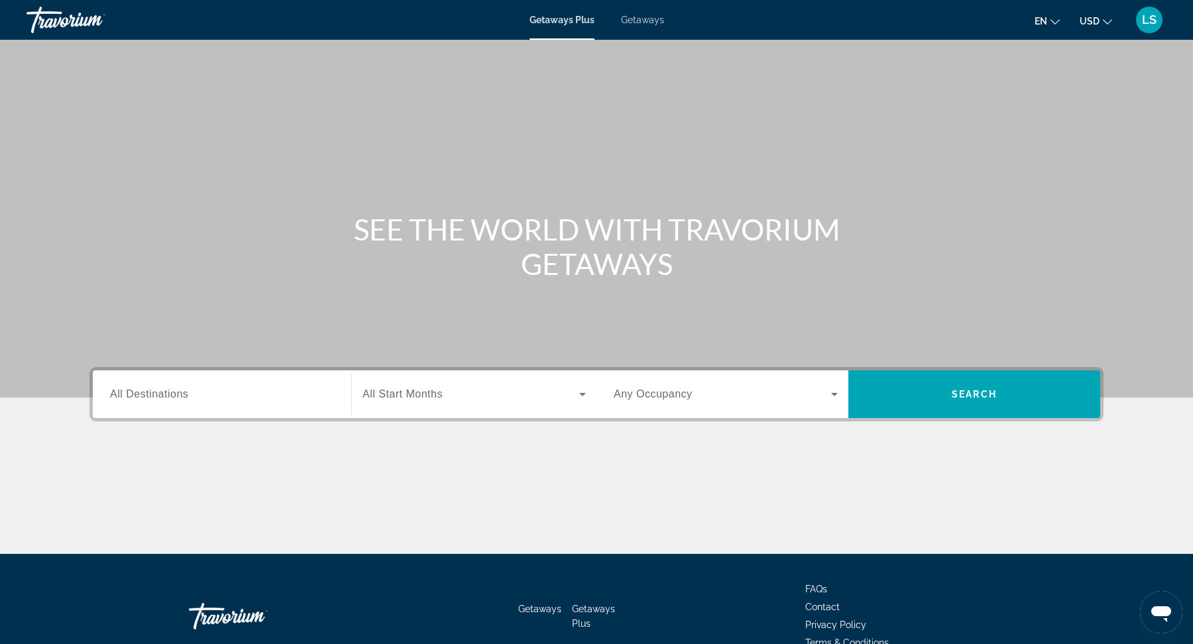
click at [179, 396] on span "All Destinations" at bounding box center [149, 393] width 78 height 11
click at [179, 396] on input "Destination All Destinations" at bounding box center [222, 395] width 224 height 16
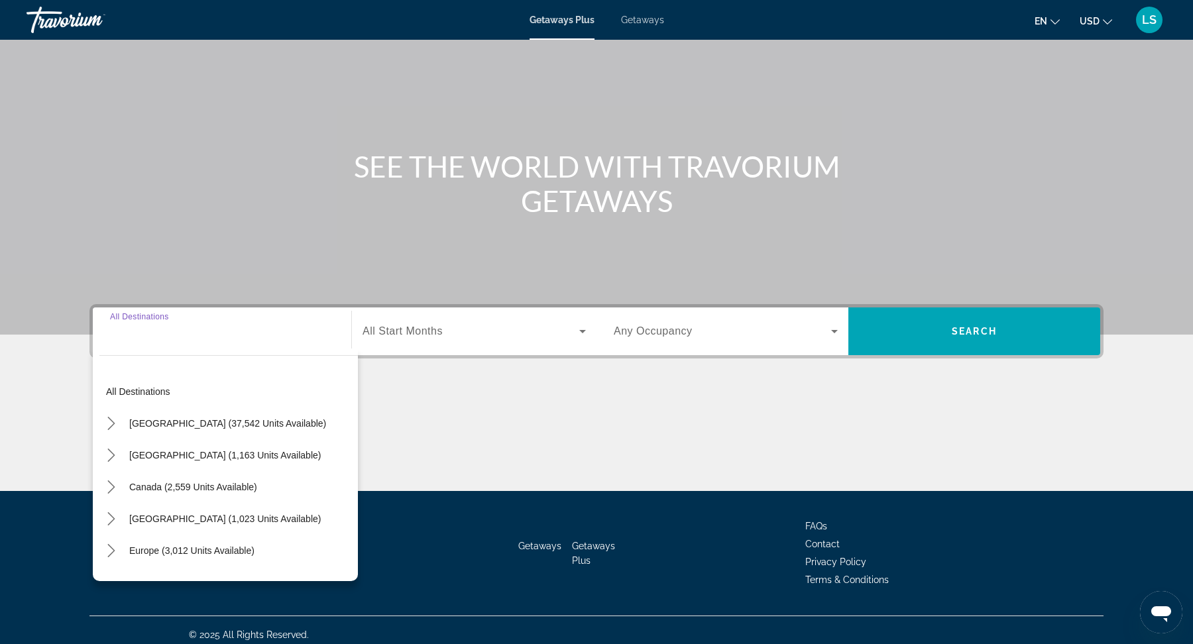
scroll to position [72, 0]
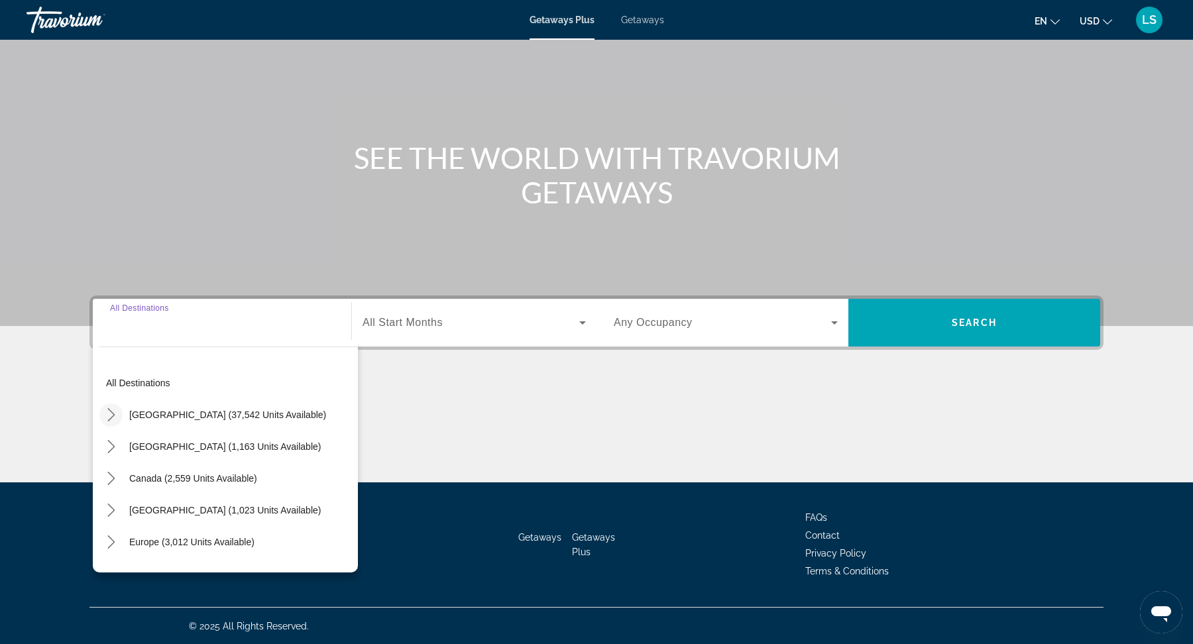
click at [110, 416] on icon "Toggle United States (37,542 units available) submenu" at bounding box center [111, 414] width 13 height 13
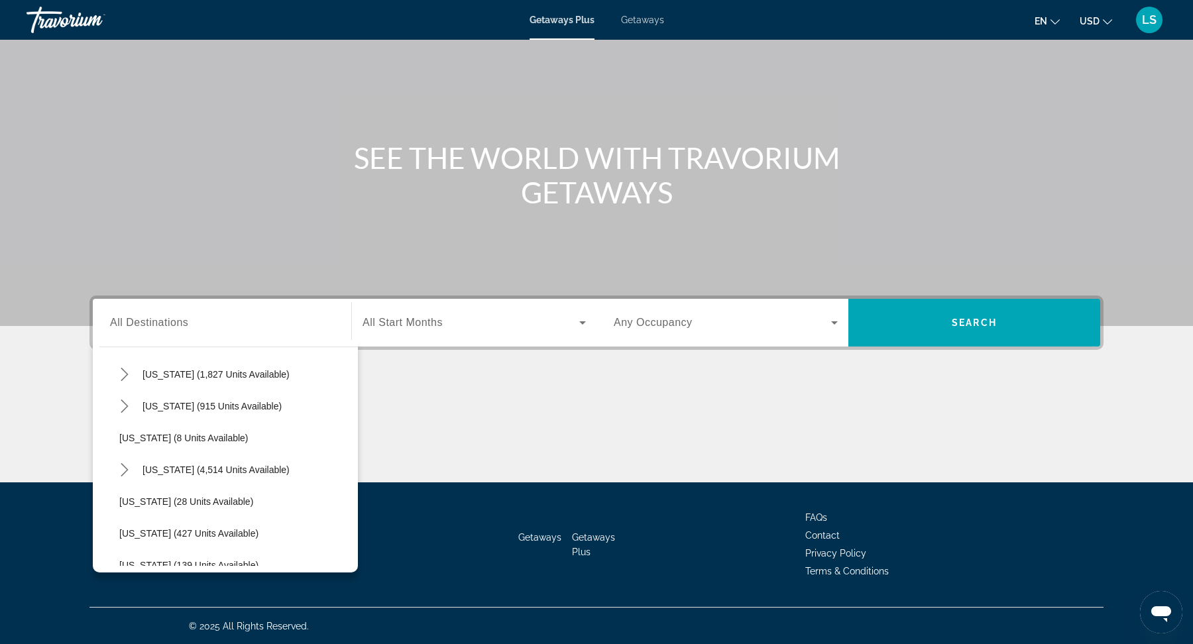
scroll to position [135, 0]
click at [124, 405] on icon "Toggle Colorado (915 units available) submenu" at bounding box center [124, 406] width 13 height 13
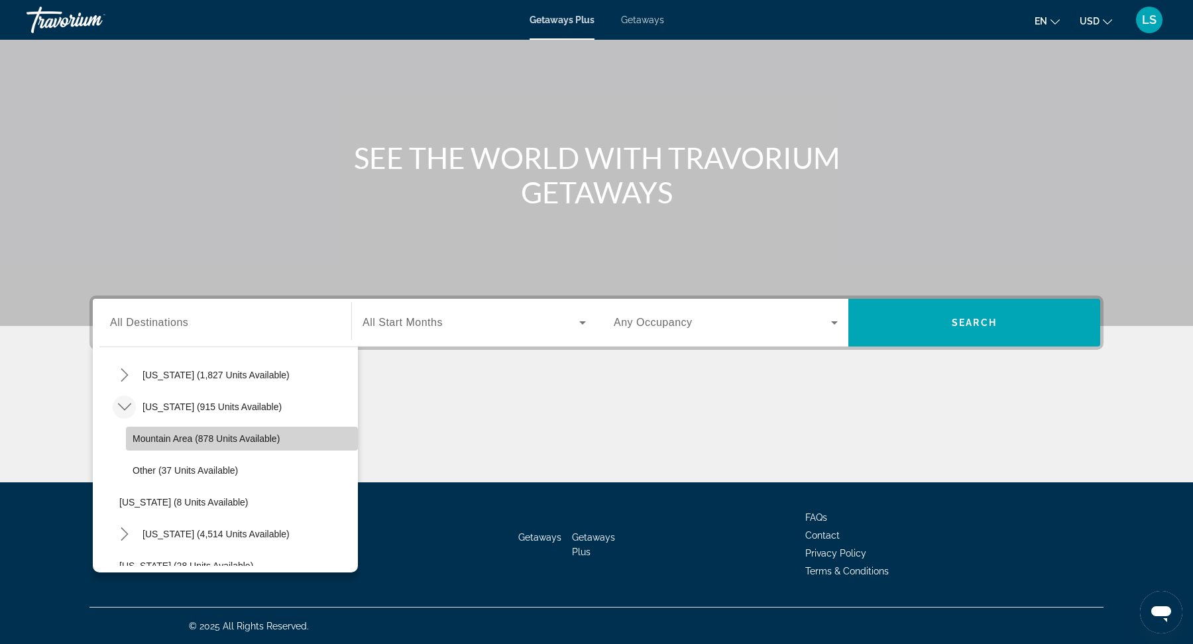
click at [195, 441] on span "Mountain Area (878 units available)" at bounding box center [206, 438] width 147 height 11
type input "**********"
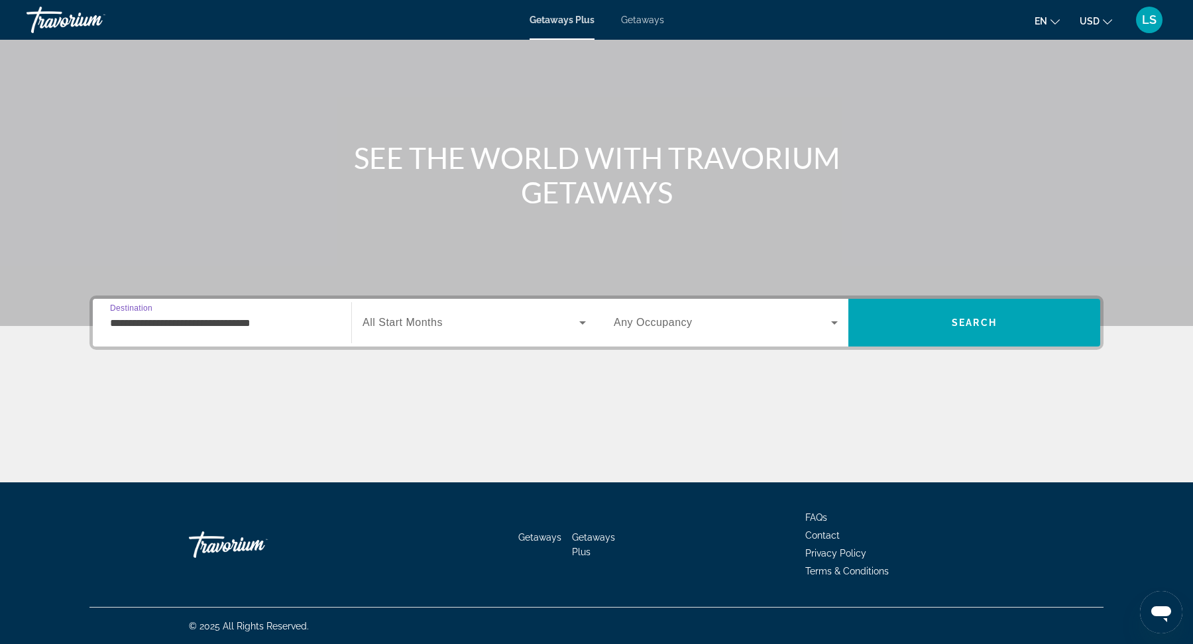
click at [441, 321] on span "All Start Months" at bounding box center [402, 322] width 80 height 11
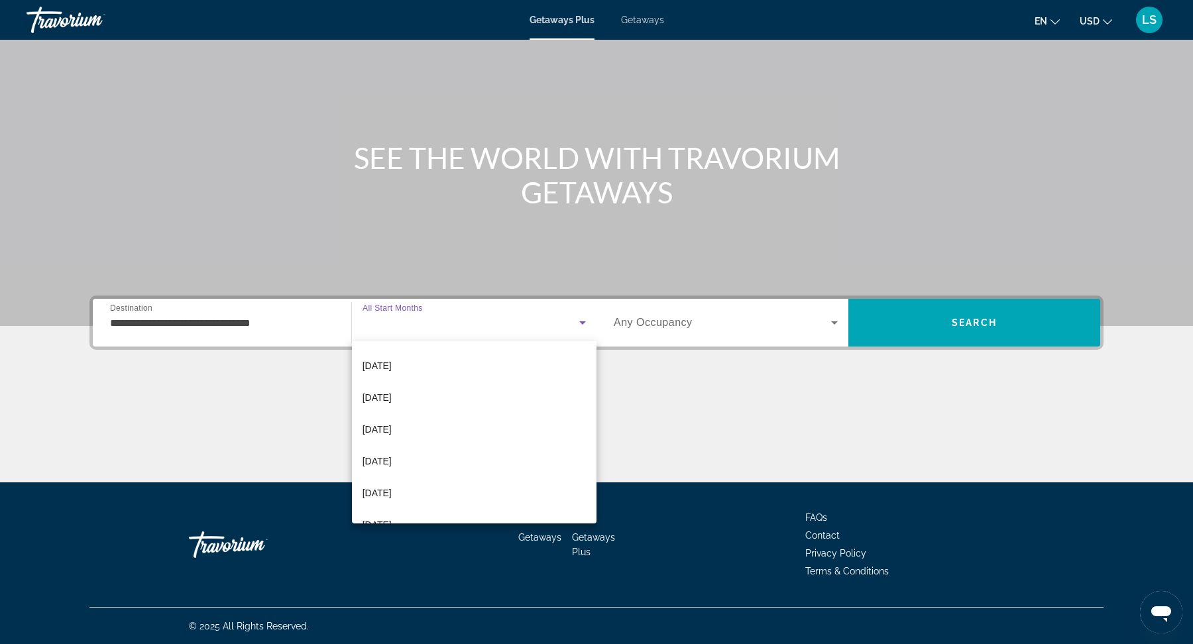
scroll to position [200, 0]
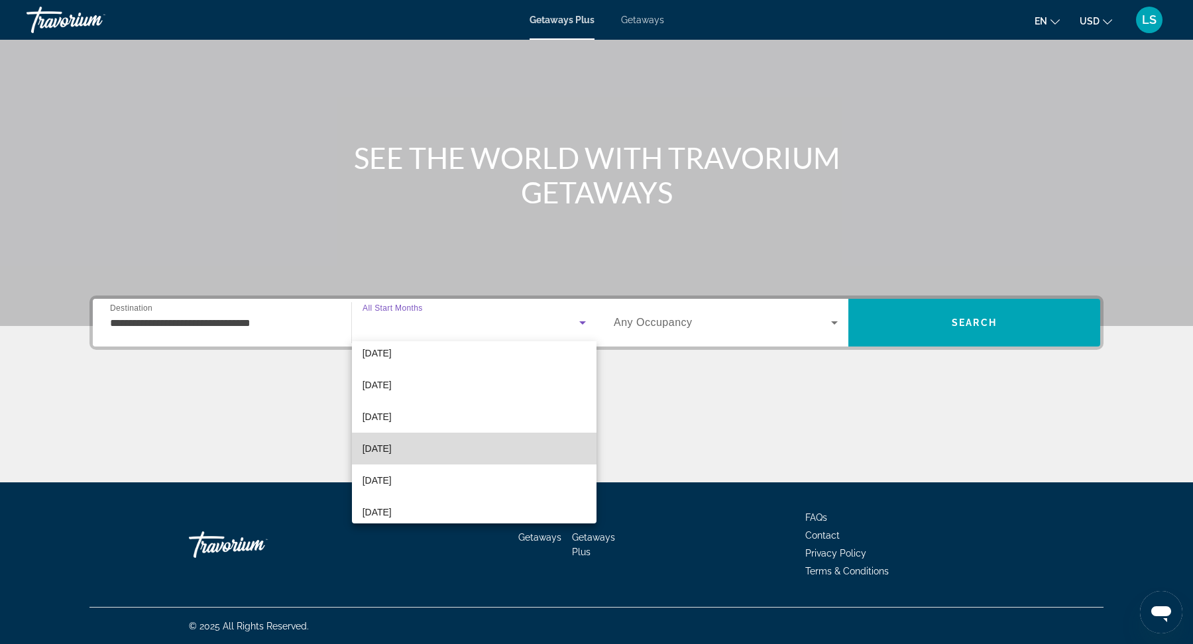
click at [413, 452] on mat-option "June 2026" at bounding box center [474, 449] width 244 height 32
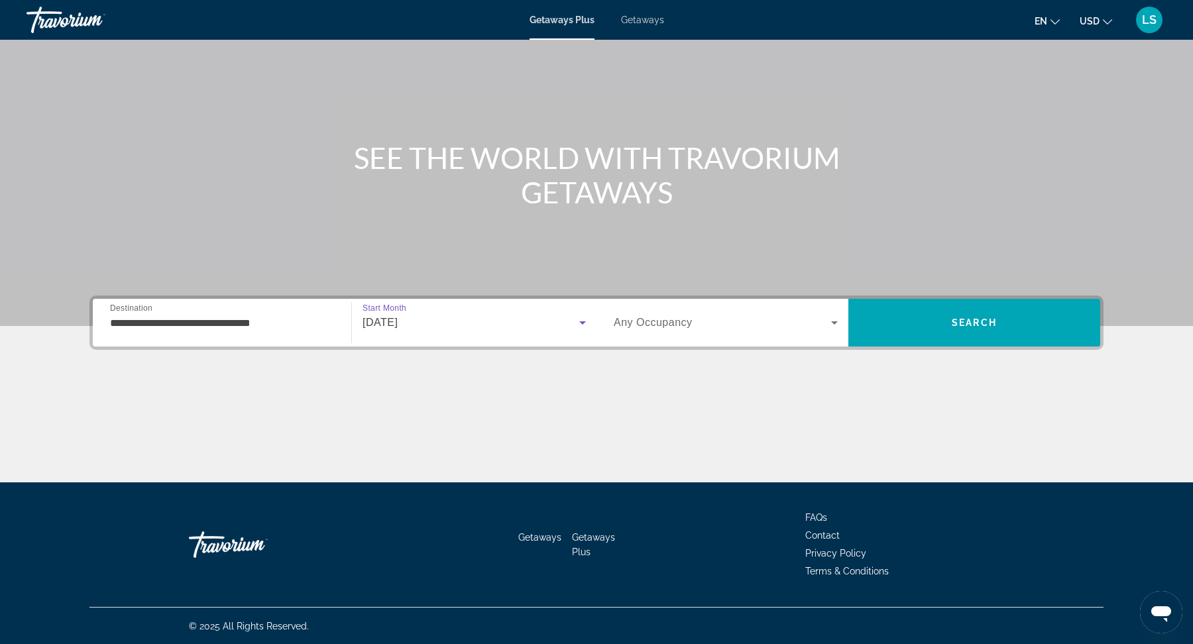
click at [696, 323] on span "Search widget" at bounding box center [722, 323] width 217 height 16
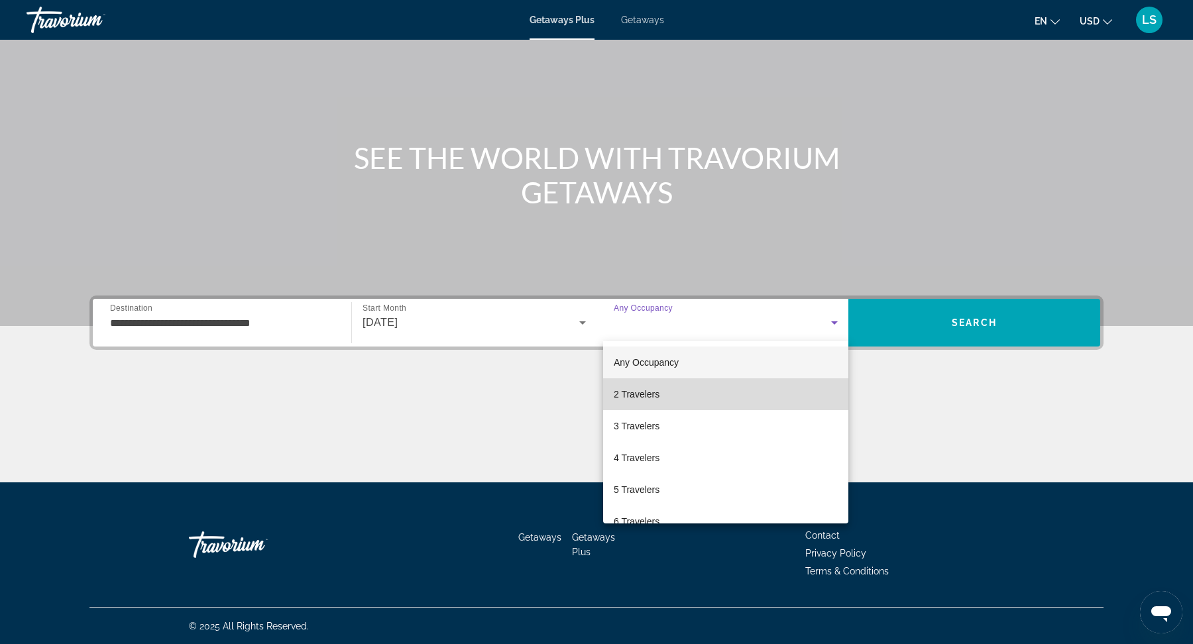
click at [664, 394] on mat-option "2 Travelers" at bounding box center [725, 394] width 245 height 32
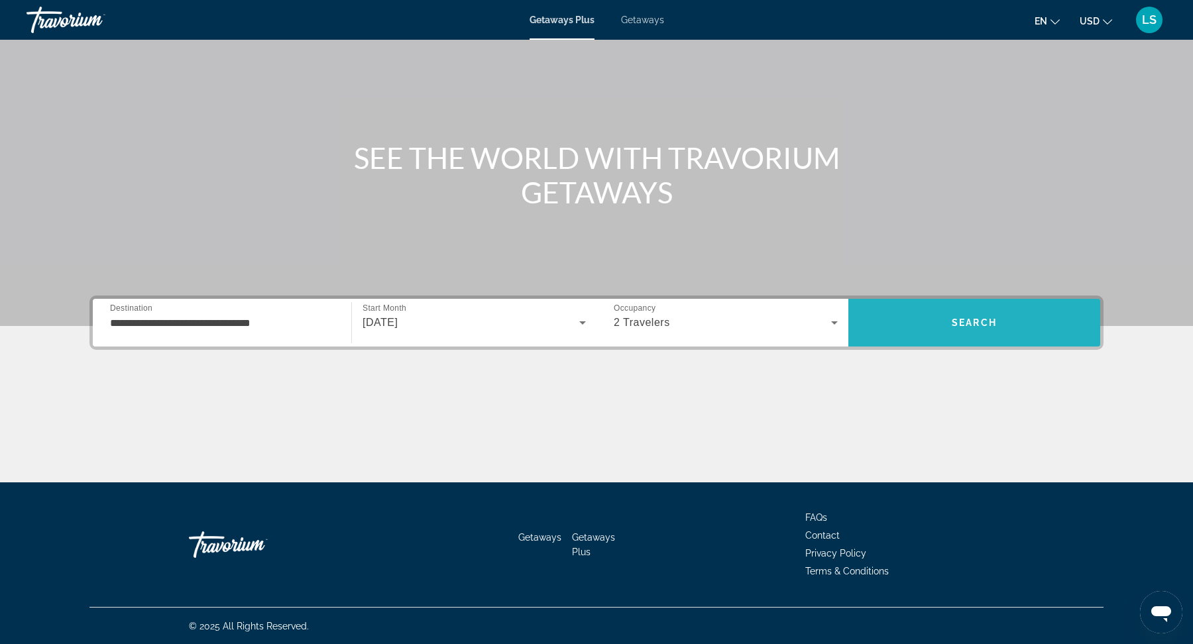
click at [942, 328] on span "Search" at bounding box center [974, 323] width 252 height 32
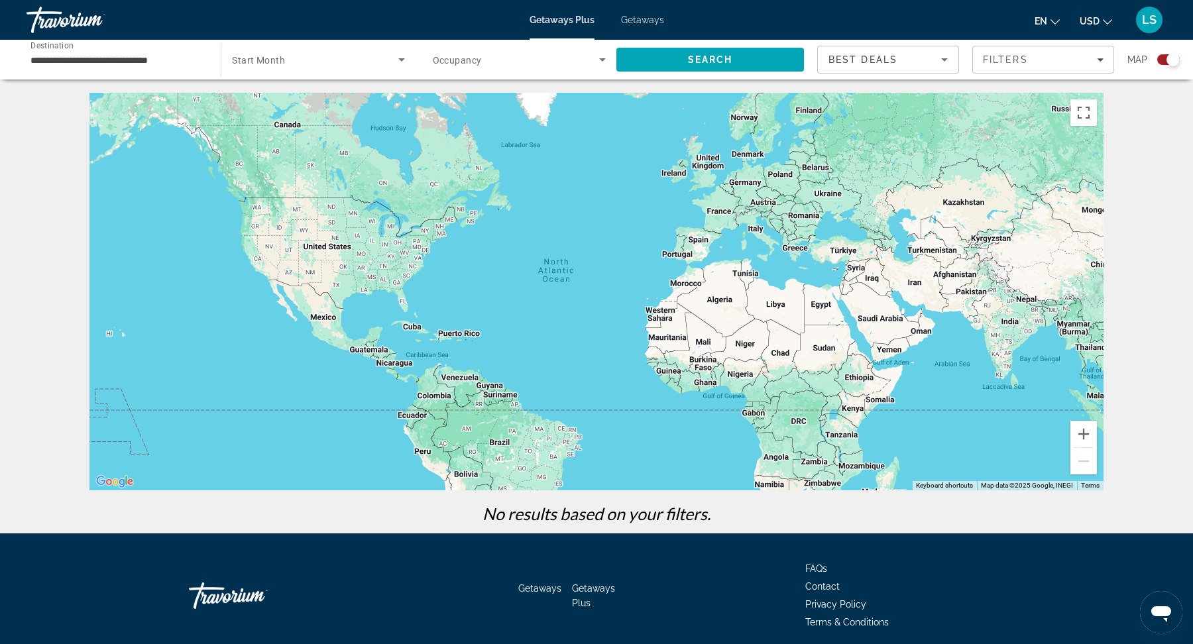
click at [274, 63] on span "Start Month" at bounding box center [258, 60] width 53 height 11
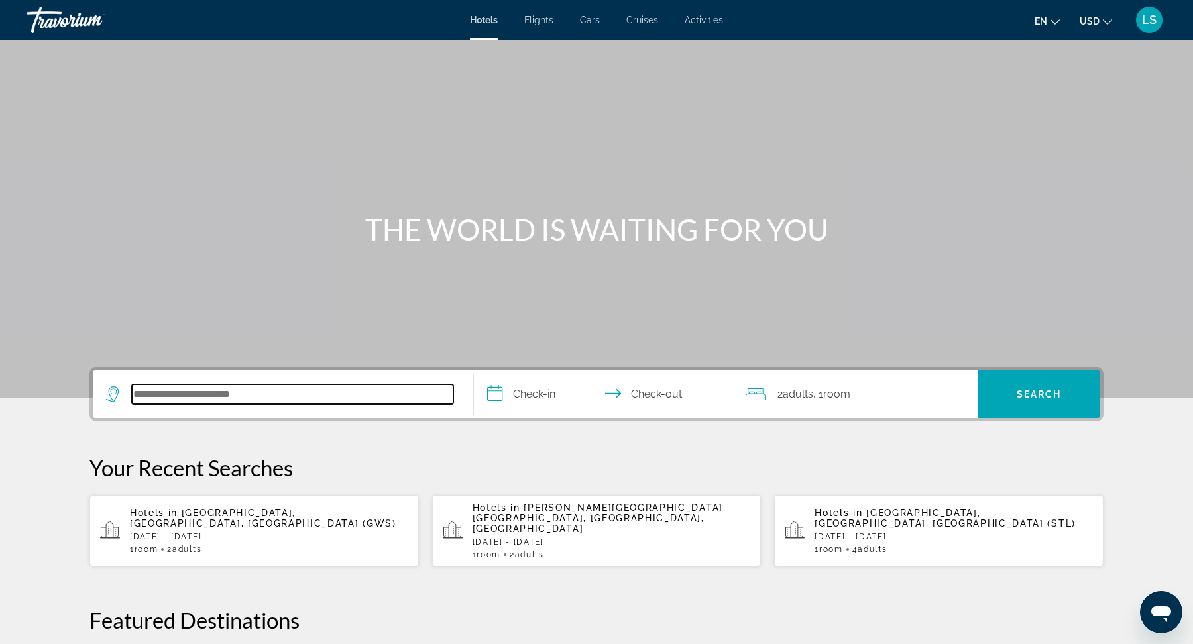
click at [225, 398] on input "Search hotel destination" at bounding box center [292, 394] width 321 height 20
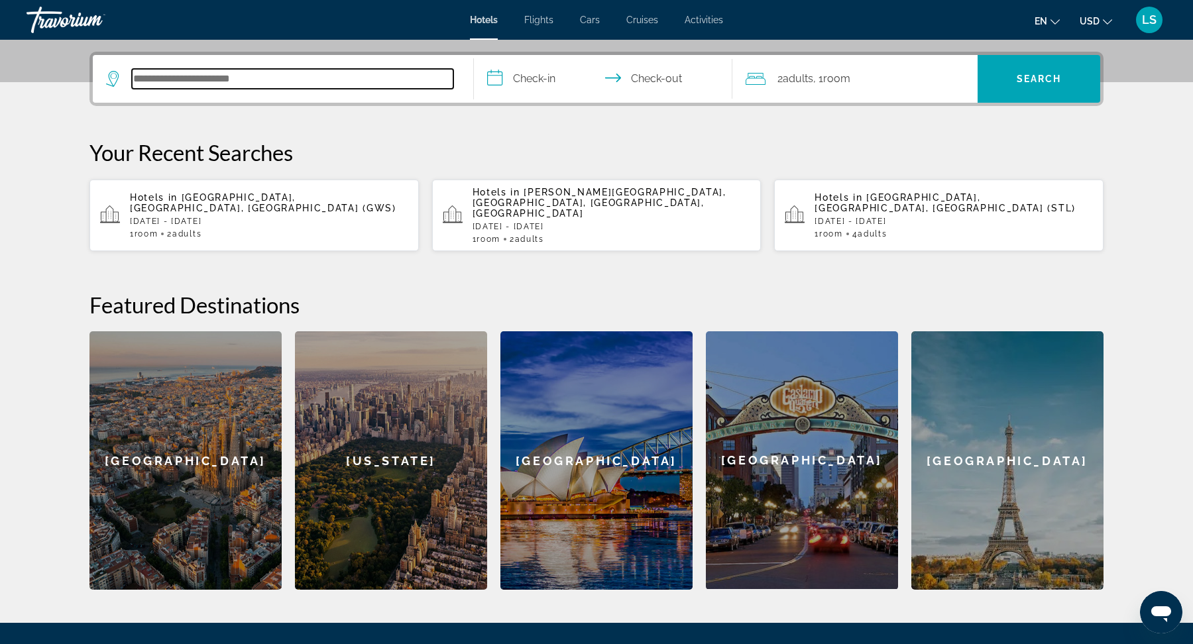
scroll to position [323, 0]
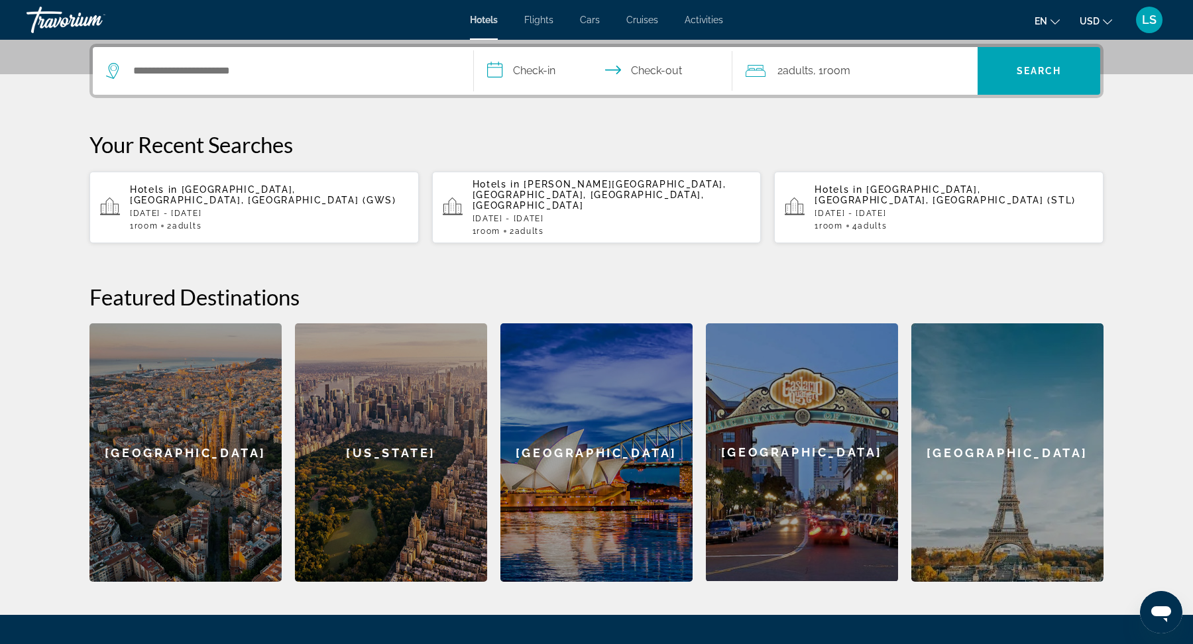
click at [580, 214] on p "[DATE] - [DATE]" at bounding box center [611, 218] width 278 height 9
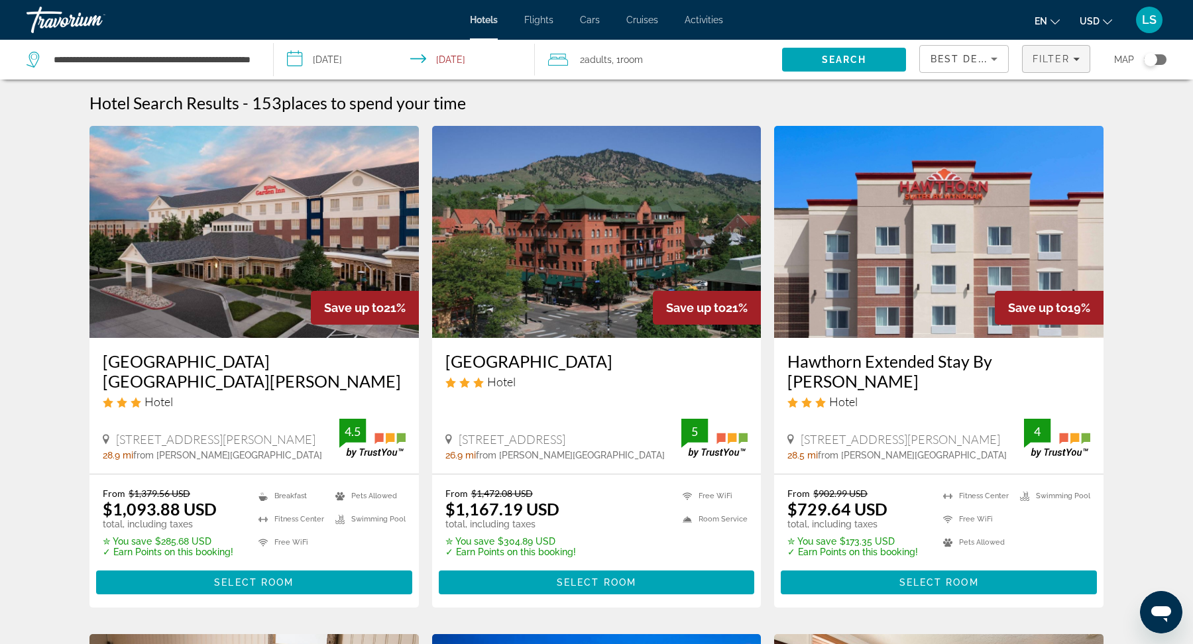
click at [1045, 62] on span "Filter" at bounding box center [1051, 59] width 38 height 11
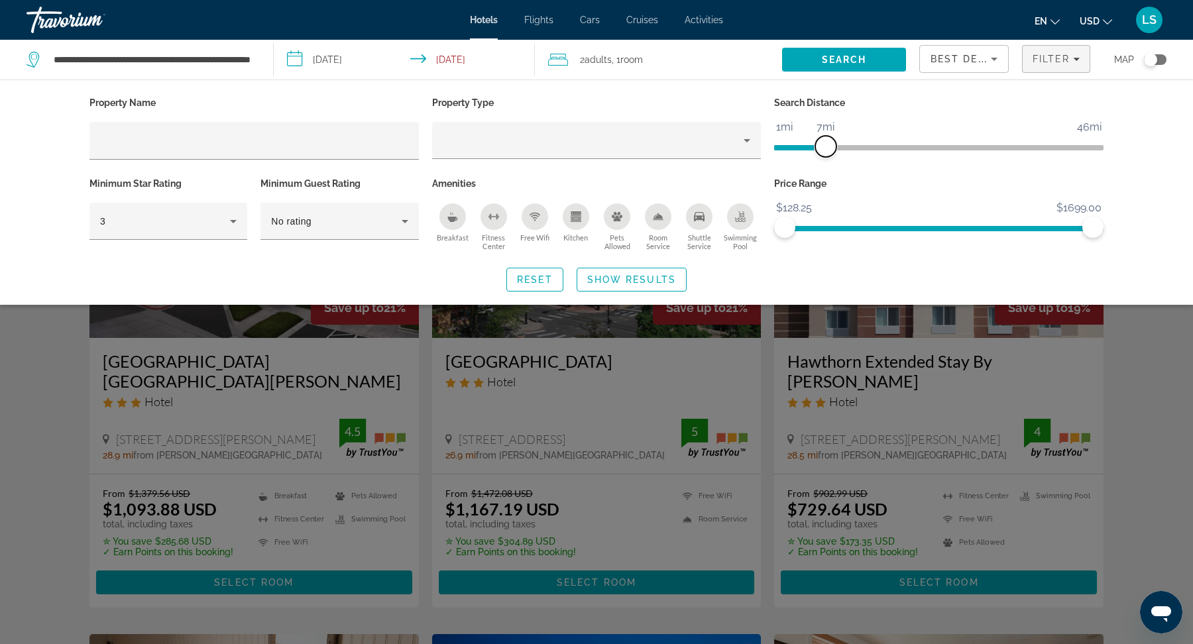
drag, startPoint x: 982, startPoint y: 145, endPoint x: 826, endPoint y: 154, distance: 155.9
click at [826, 154] on span "ngx-slider" at bounding box center [825, 146] width 21 height 21
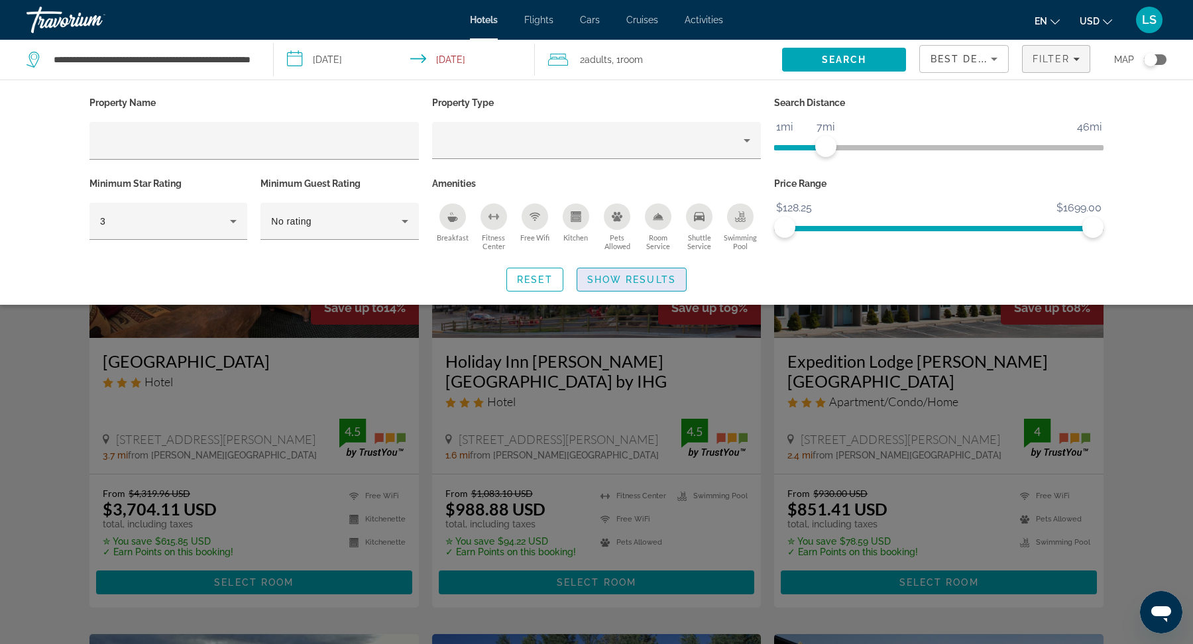
click at [615, 281] on span "Show Results" at bounding box center [631, 279] width 89 height 11
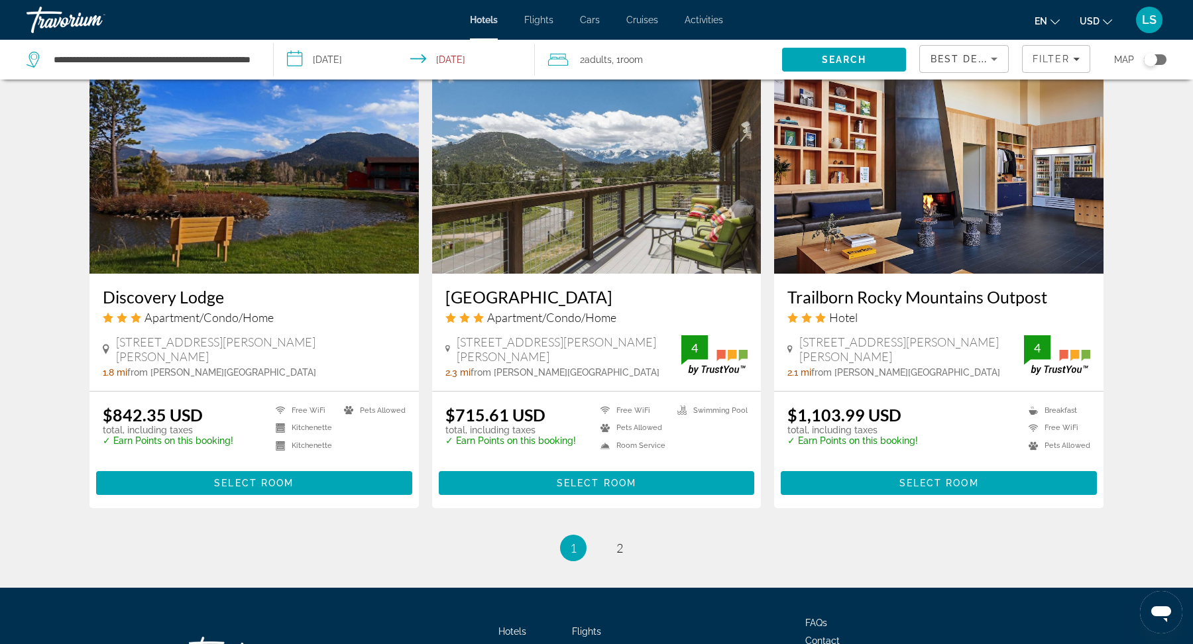
scroll to position [1556, 0]
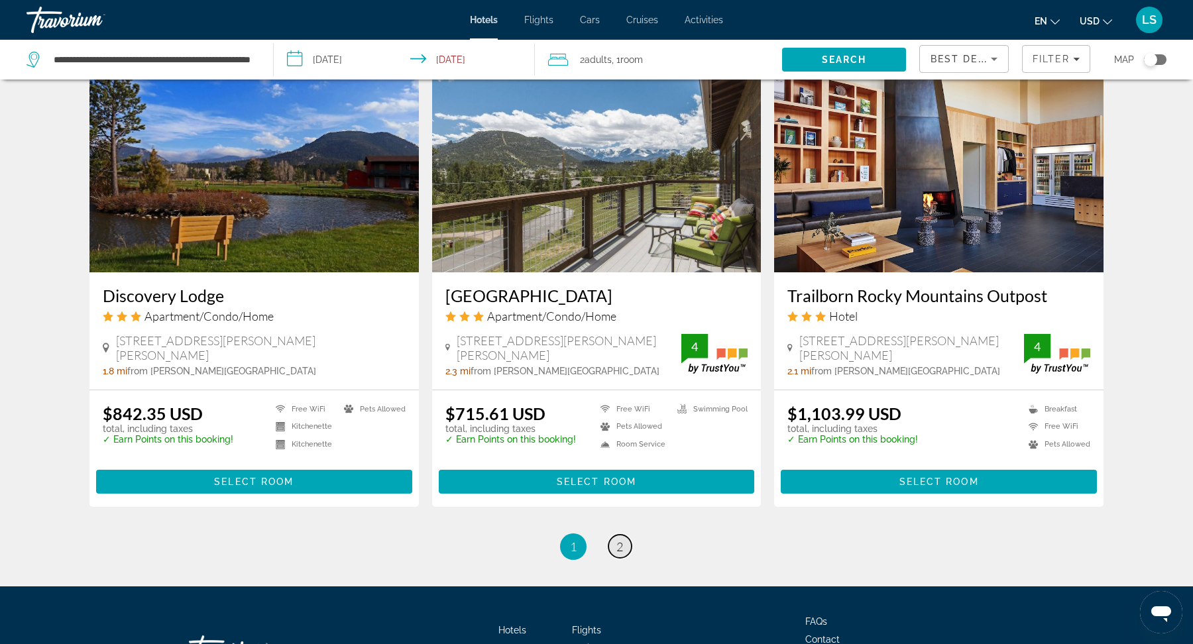
click at [620, 539] on span "2" at bounding box center [619, 546] width 7 height 15
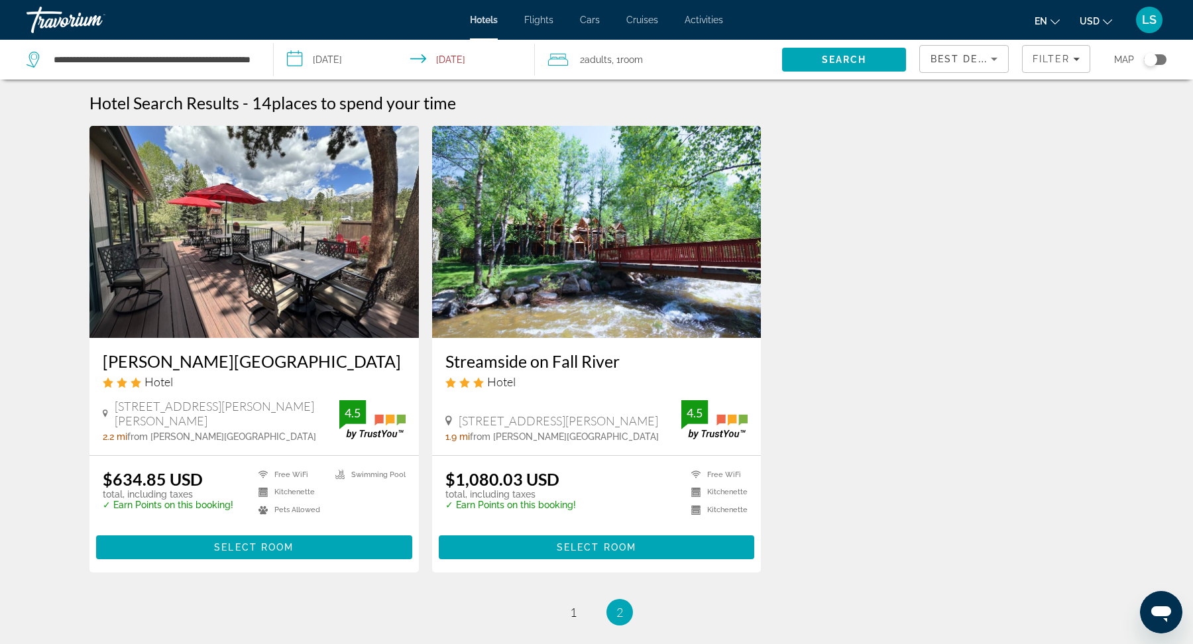
click at [177, 364] on h3 "[PERSON_NAME][GEOGRAPHIC_DATA]" at bounding box center [254, 361] width 303 height 20
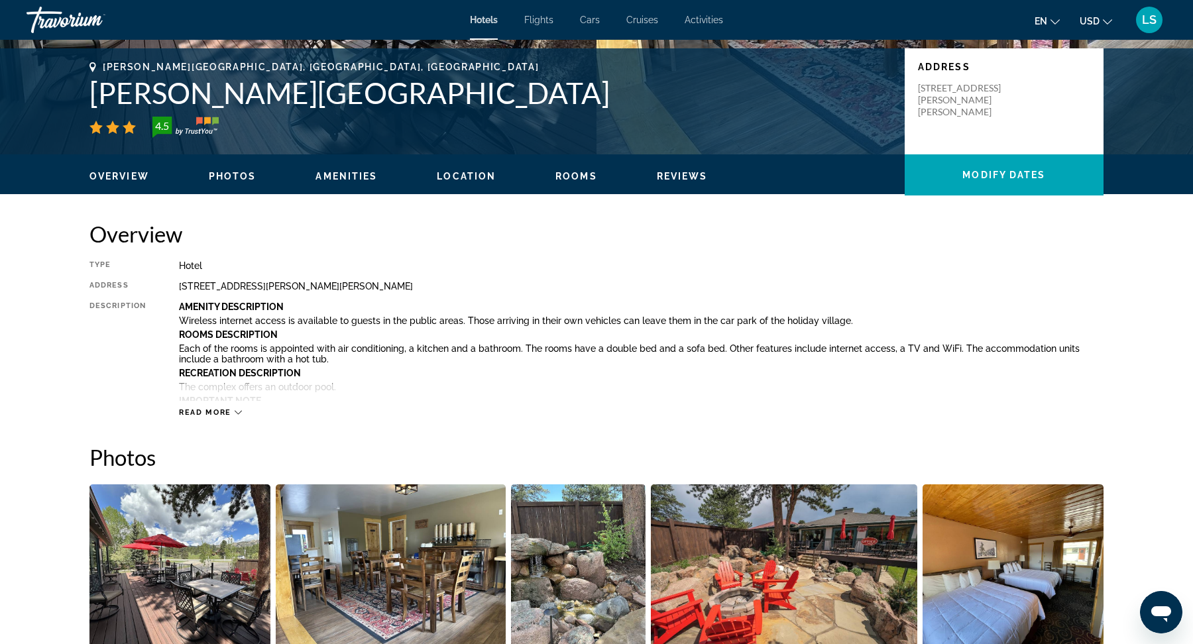
scroll to position [284, 0]
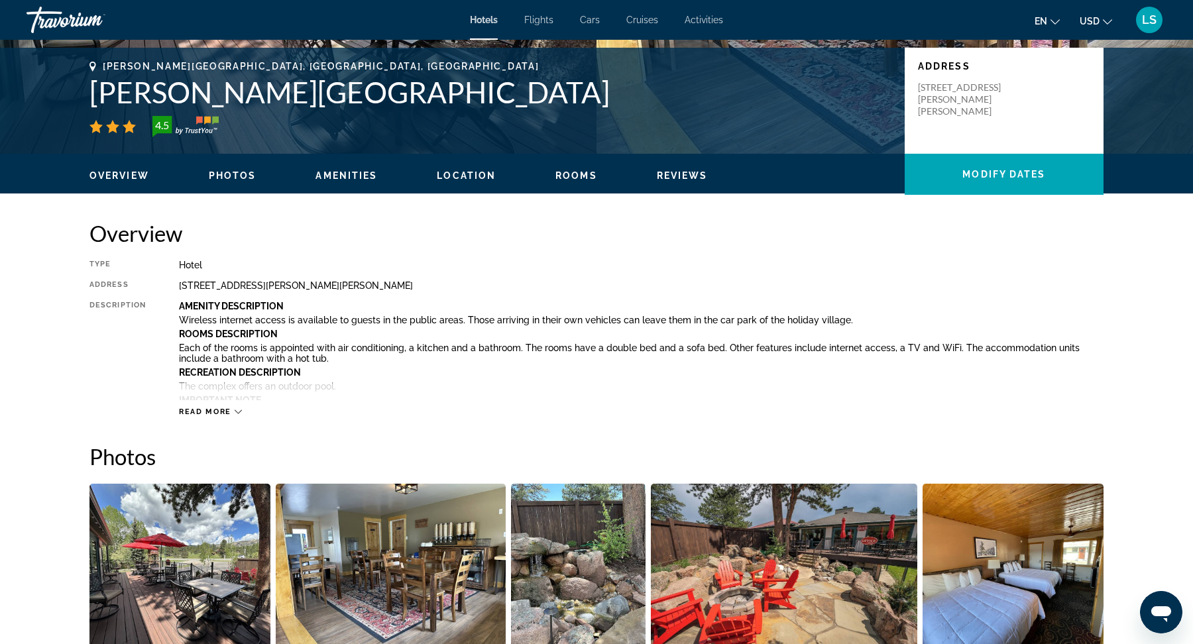
click at [205, 409] on span "Read more" at bounding box center [205, 411] width 52 height 9
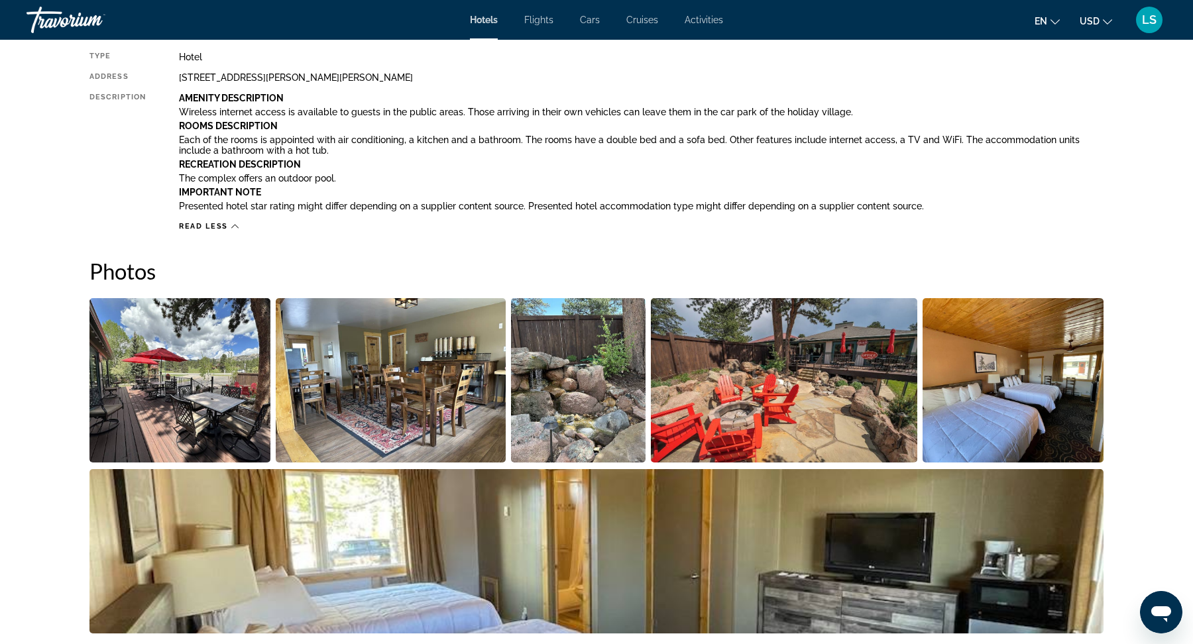
scroll to position [498, 0]
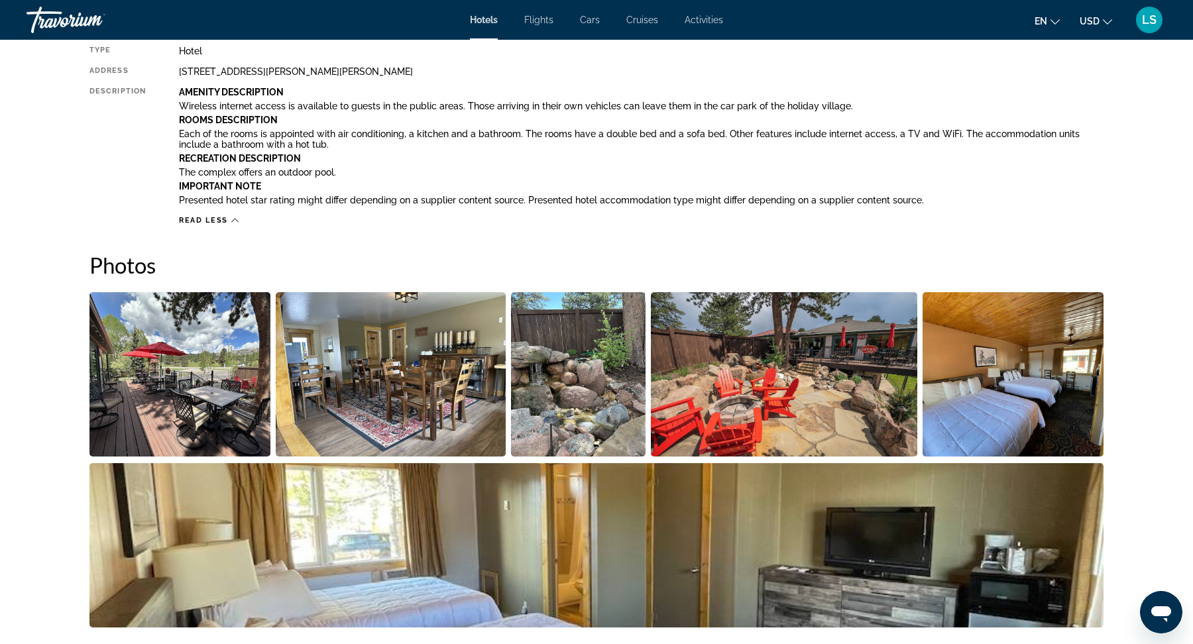
click at [195, 411] on img "Open full-screen image slider" at bounding box center [179, 374] width 181 height 164
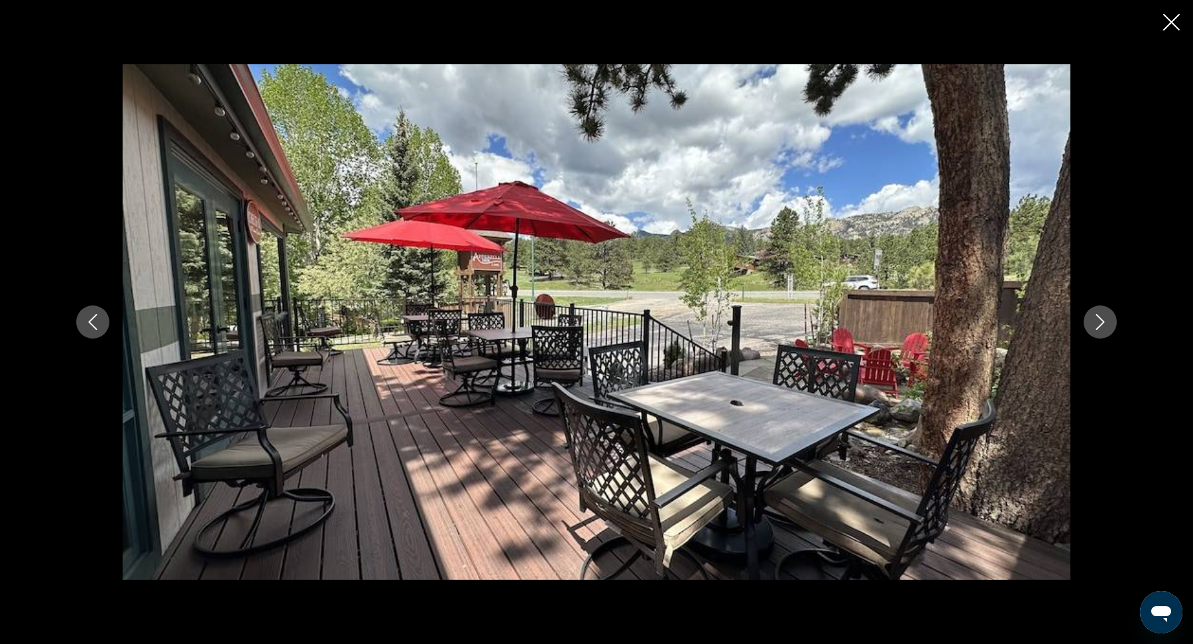
click at [1107, 325] on icon "Next image" at bounding box center [1100, 322] width 16 height 16
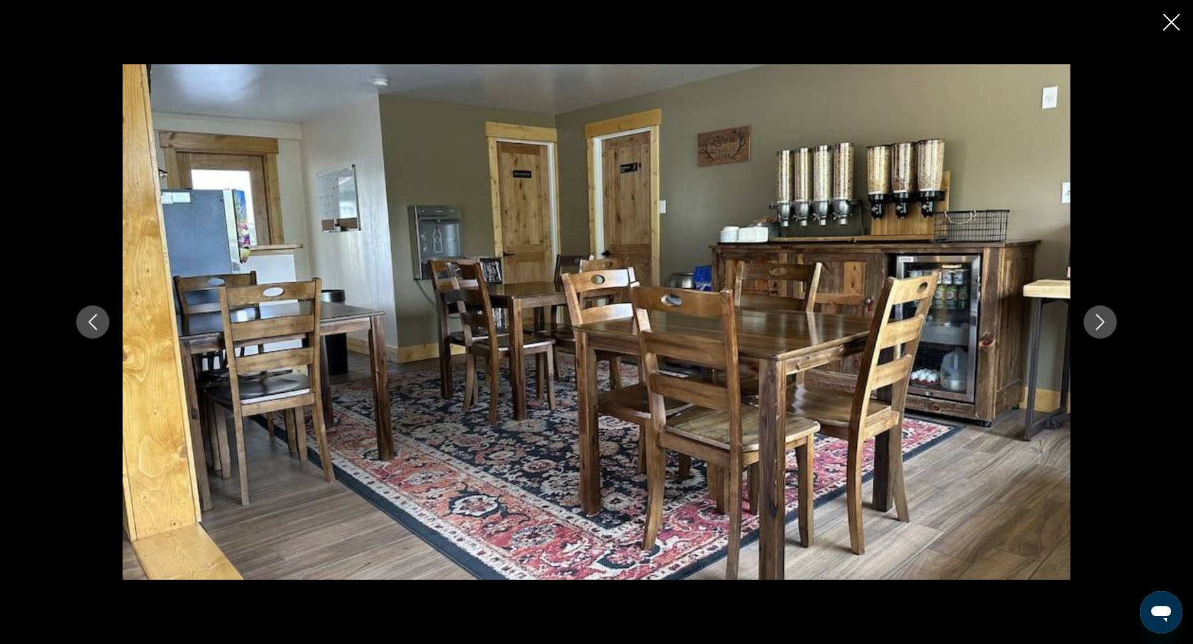
click at [1108, 326] on button "Next image" at bounding box center [1099, 321] width 33 height 33
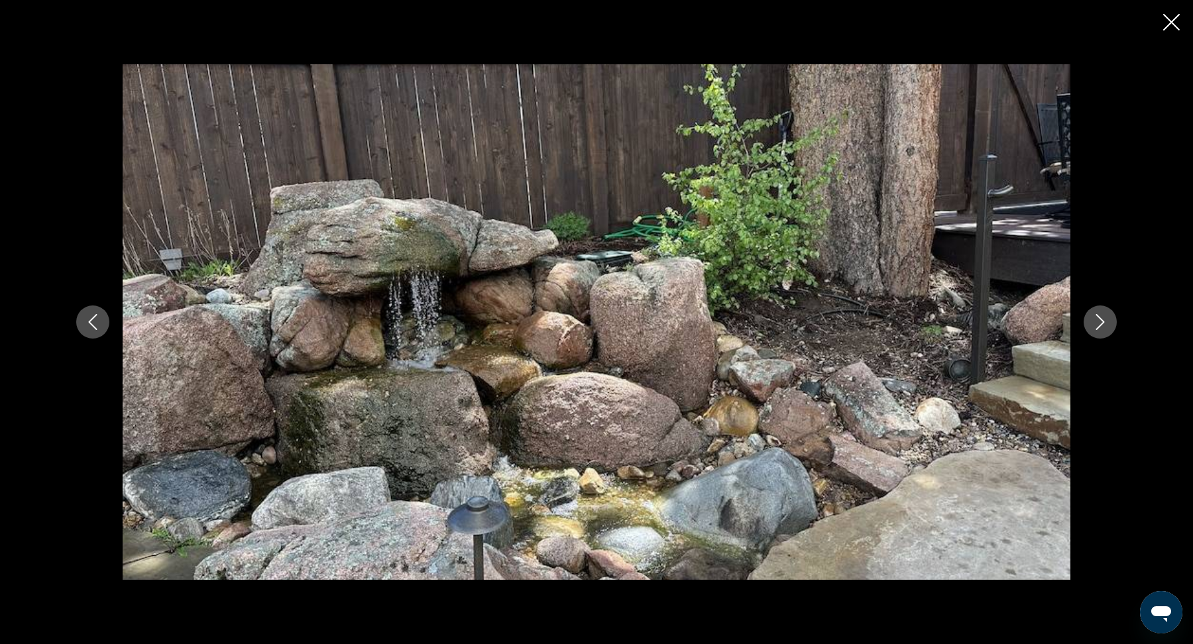
click at [1108, 329] on button "Next image" at bounding box center [1099, 321] width 33 height 33
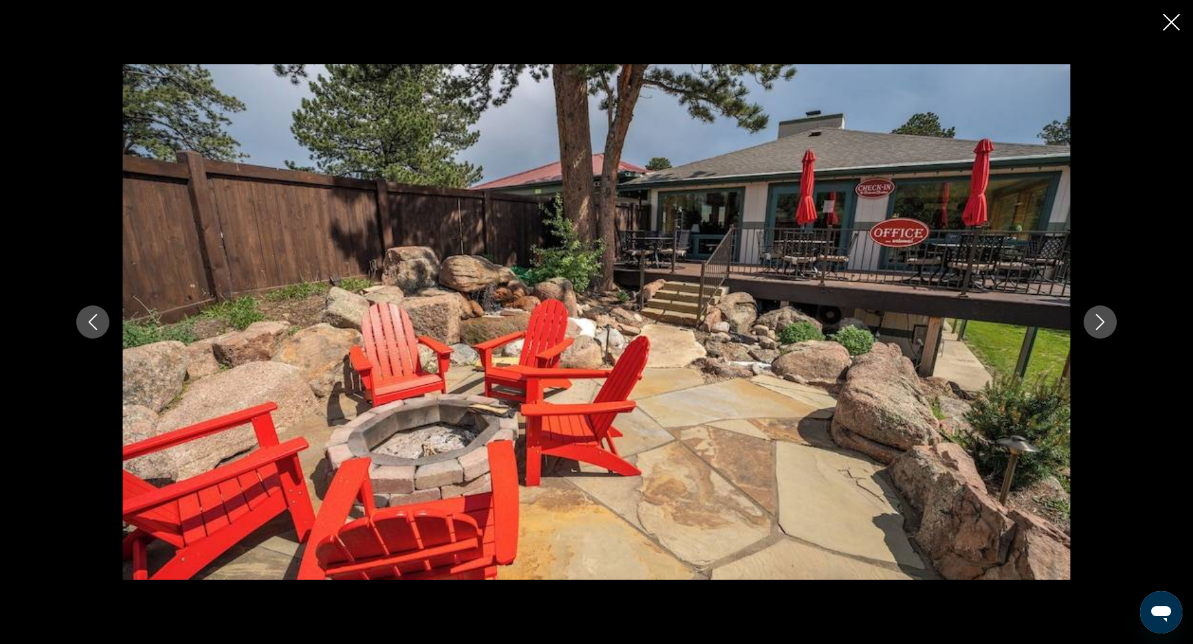
click at [1108, 328] on button "Next image" at bounding box center [1099, 321] width 33 height 33
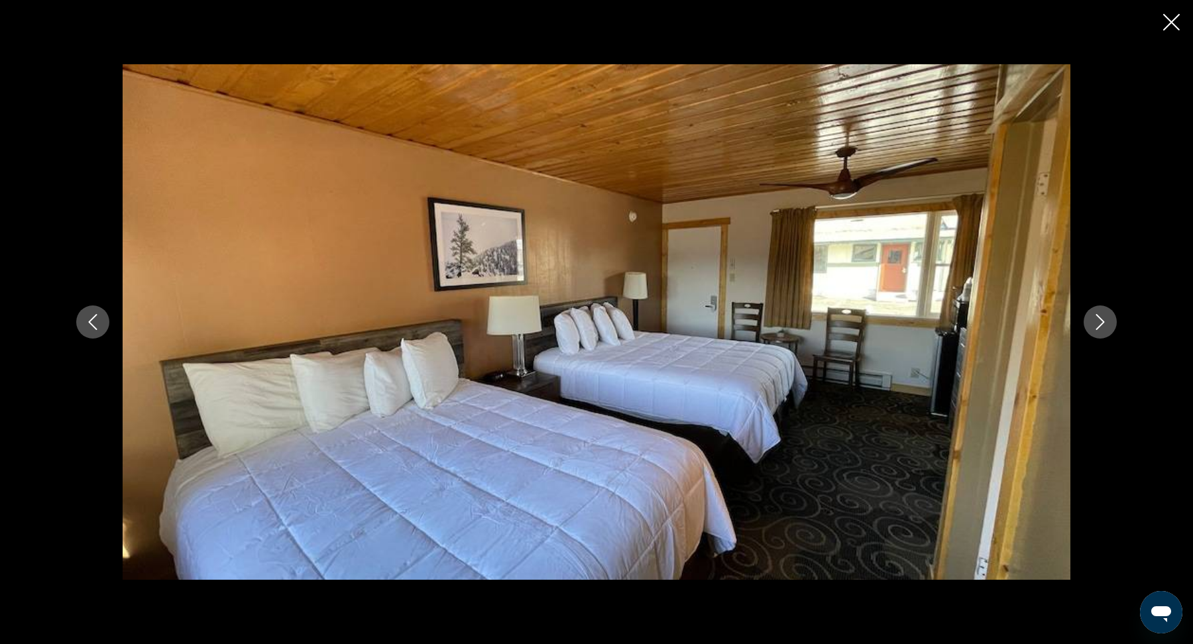
click at [1108, 329] on button "Next image" at bounding box center [1099, 321] width 33 height 33
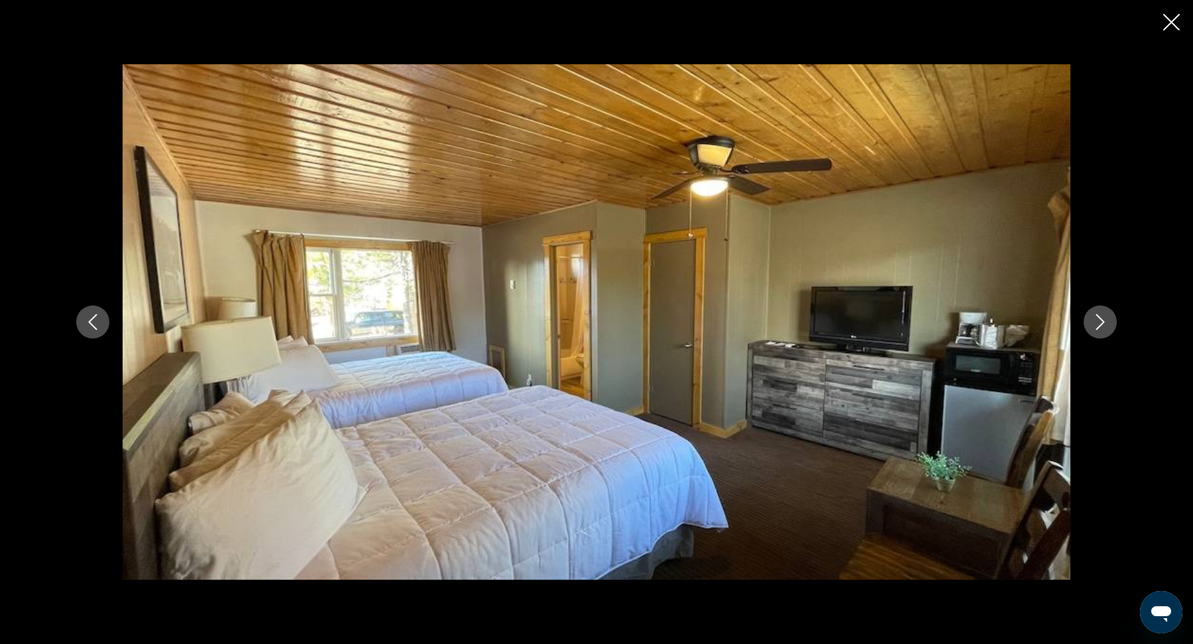
click at [1108, 331] on button "Next image" at bounding box center [1099, 321] width 33 height 33
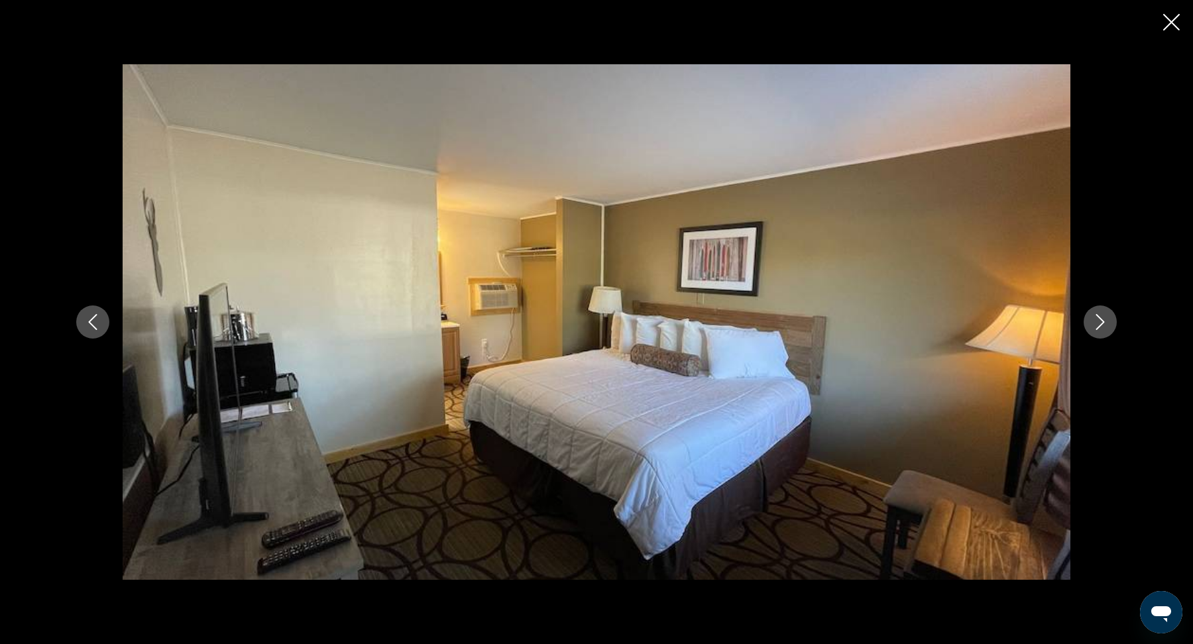
click at [1109, 333] on button "Next image" at bounding box center [1099, 321] width 33 height 33
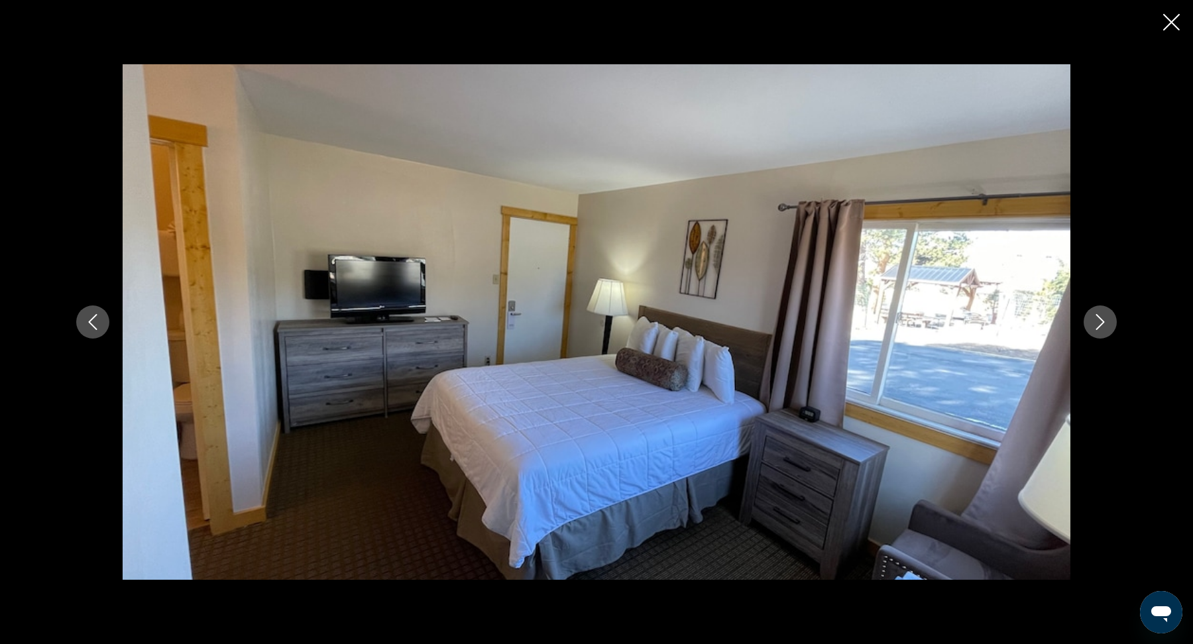
scroll to position [687, 0]
click at [1091, 322] on button "Next image" at bounding box center [1099, 321] width 33 height 33
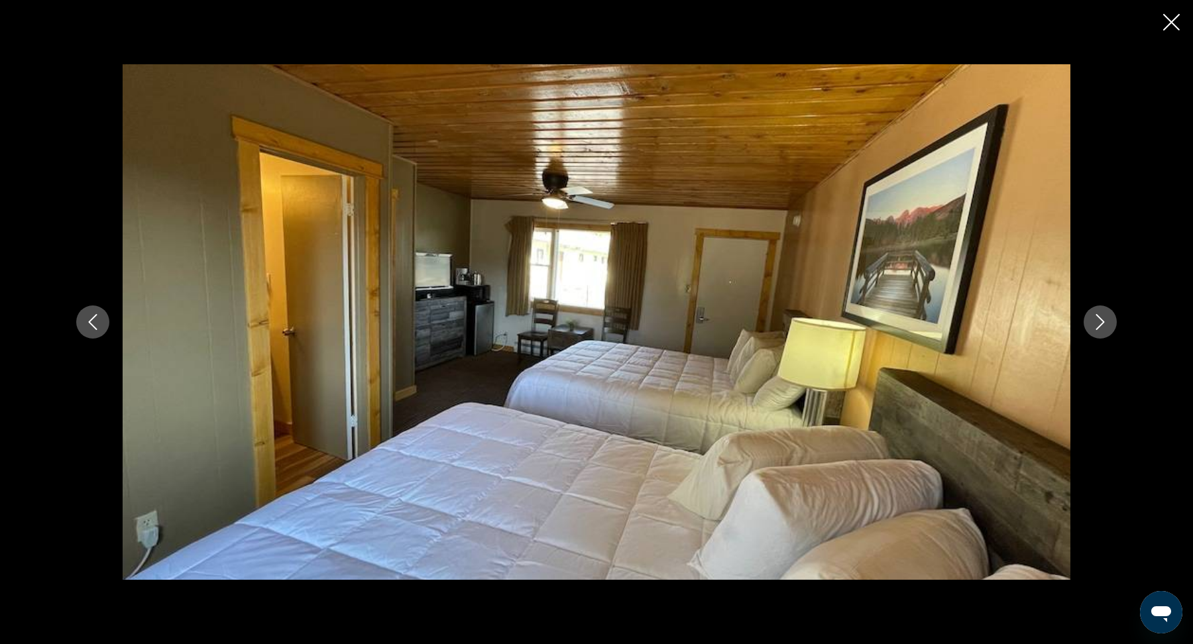
click at [1091, 319] on button "Next image" at bounding box center [1099, 321] width 33 height 33
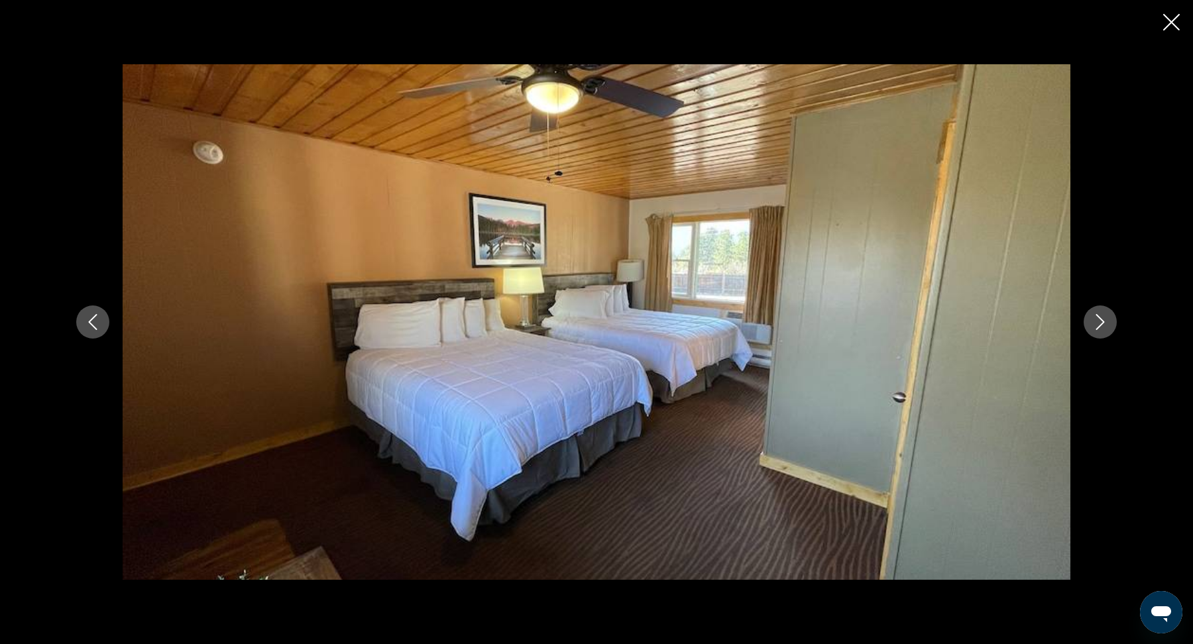
click at [1091, 319] on button "Next image" at bounding box center [1099, 321] width 33 height 33
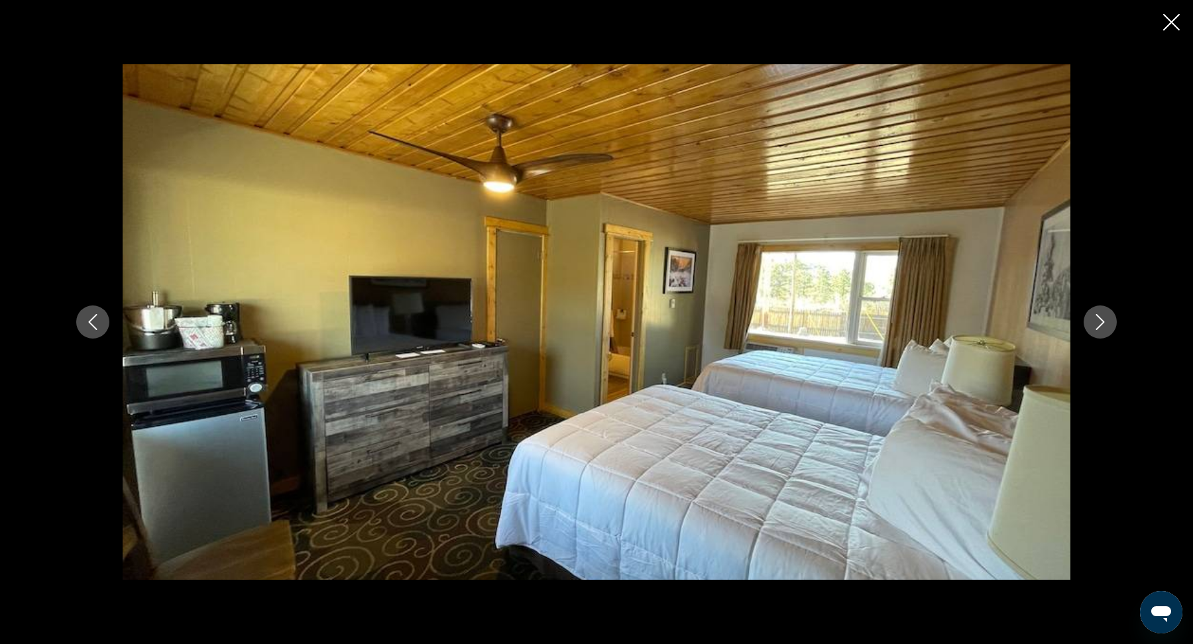
click at [1091, 320] on button "Next image" at bounding box center [1099, 321] width 33 height 33
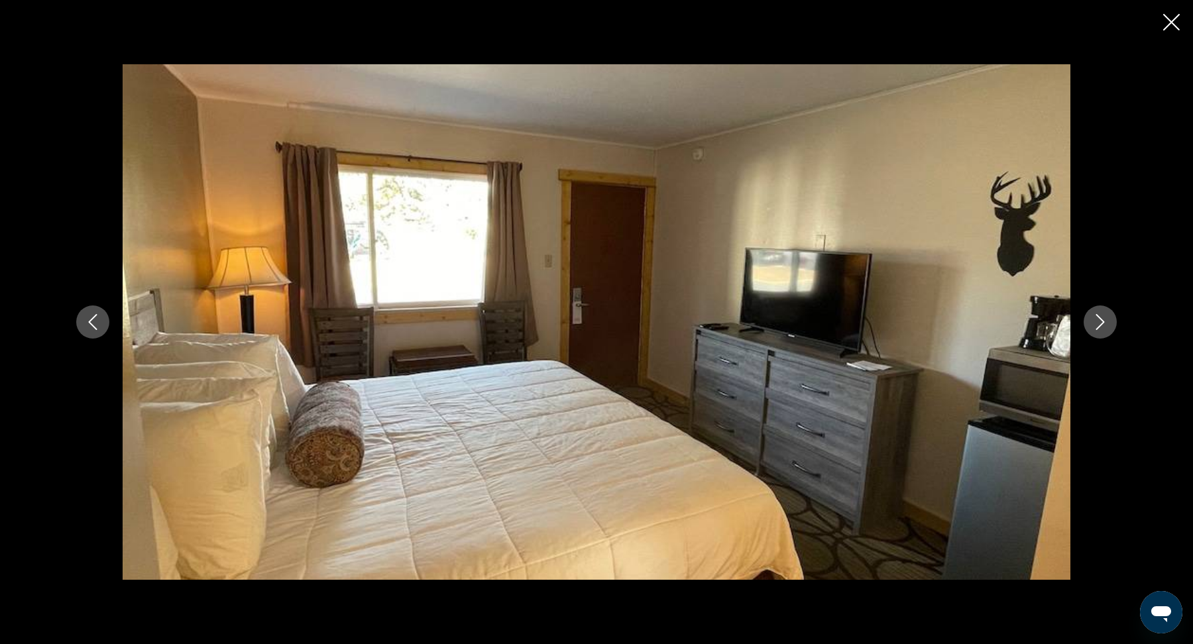
click at [1091, 322] on button "Next image" at bounding box center [1099, 321] width 33 height 33
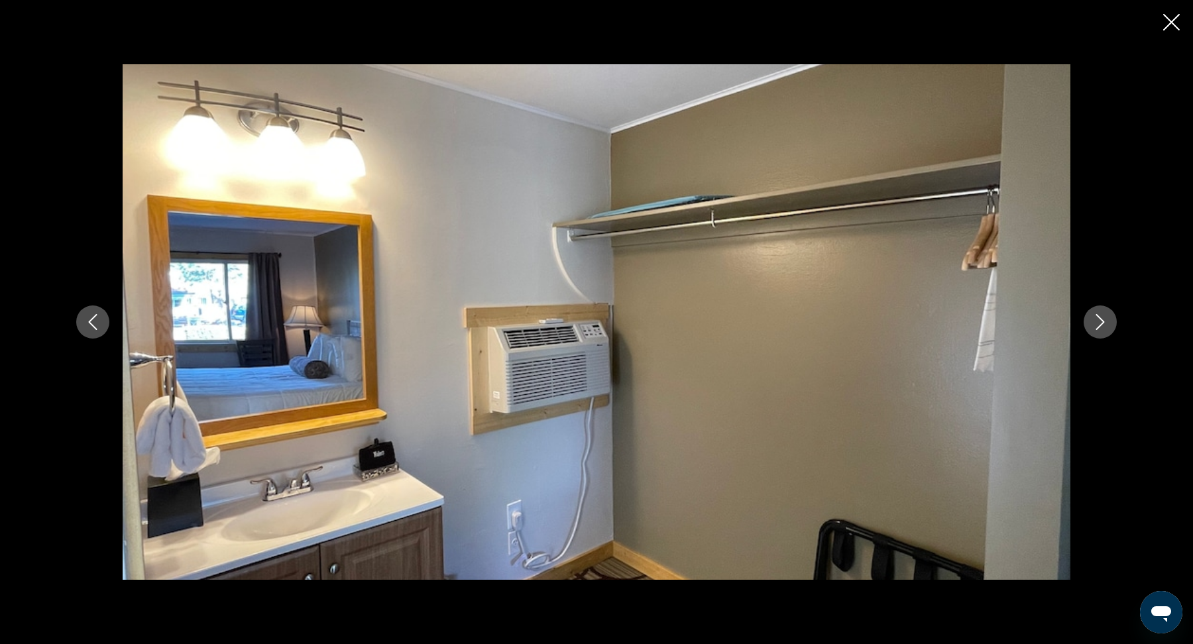
click at [1092, 323] on icon "Next image" at bounding box center [1100, 322] width 16 height 16
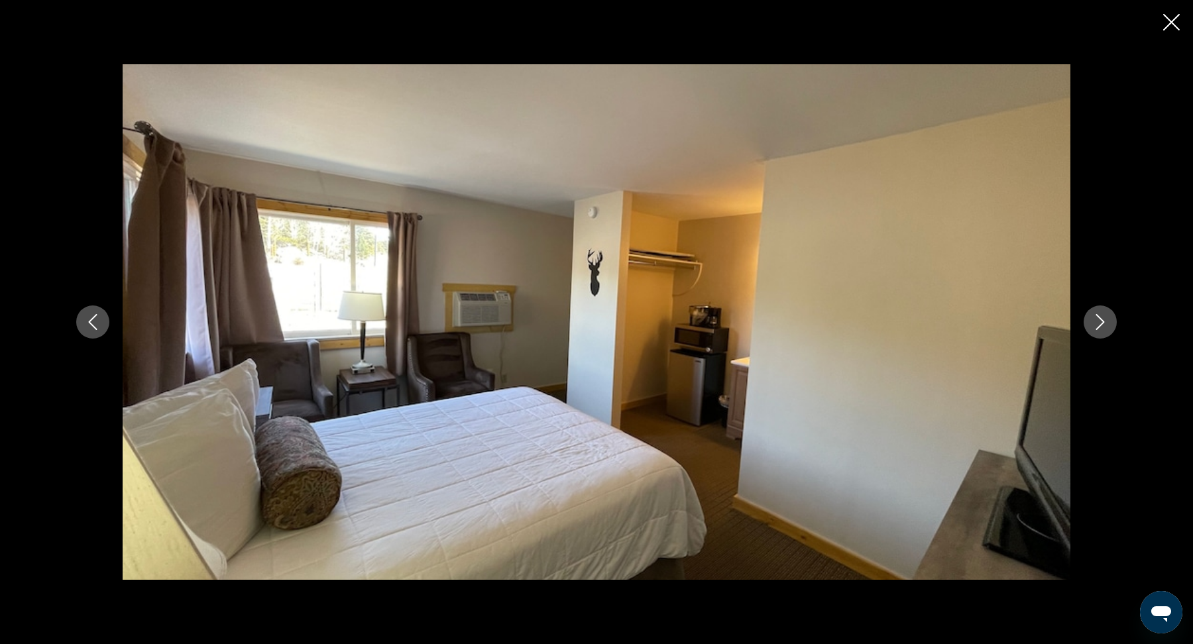
click at [1092, 325] on icon "Next image" at bounding box center [1100, 322] width 16 height 16
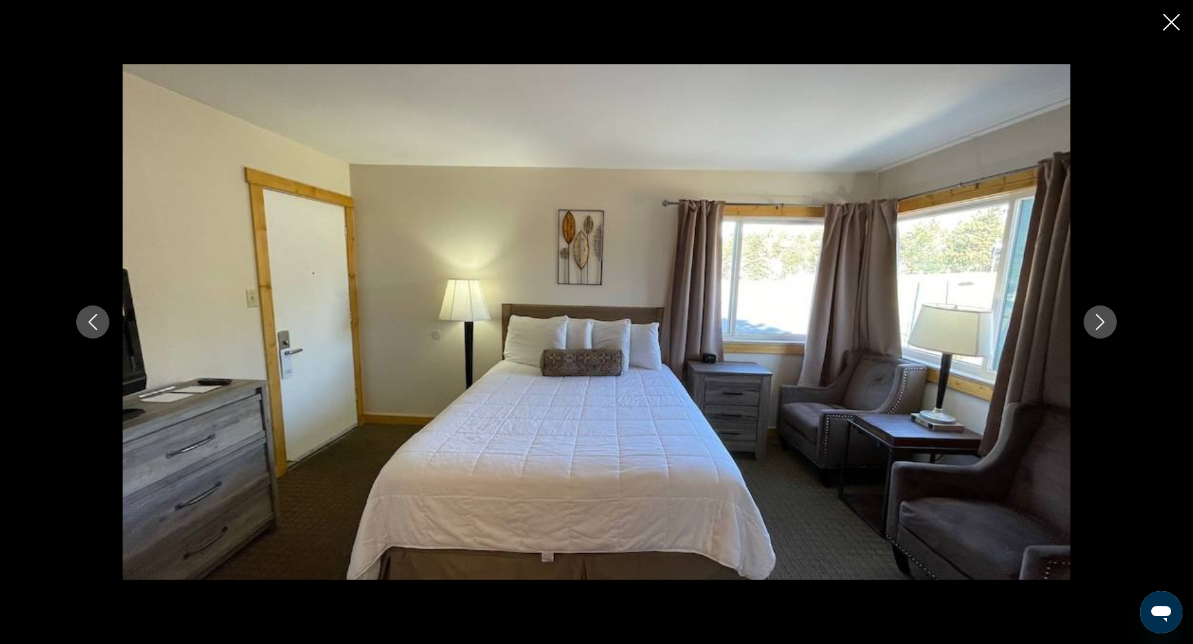
click at [1166, 30] on icon "Close slideshow" at bounding box center [1171, 22] width 17 height 17
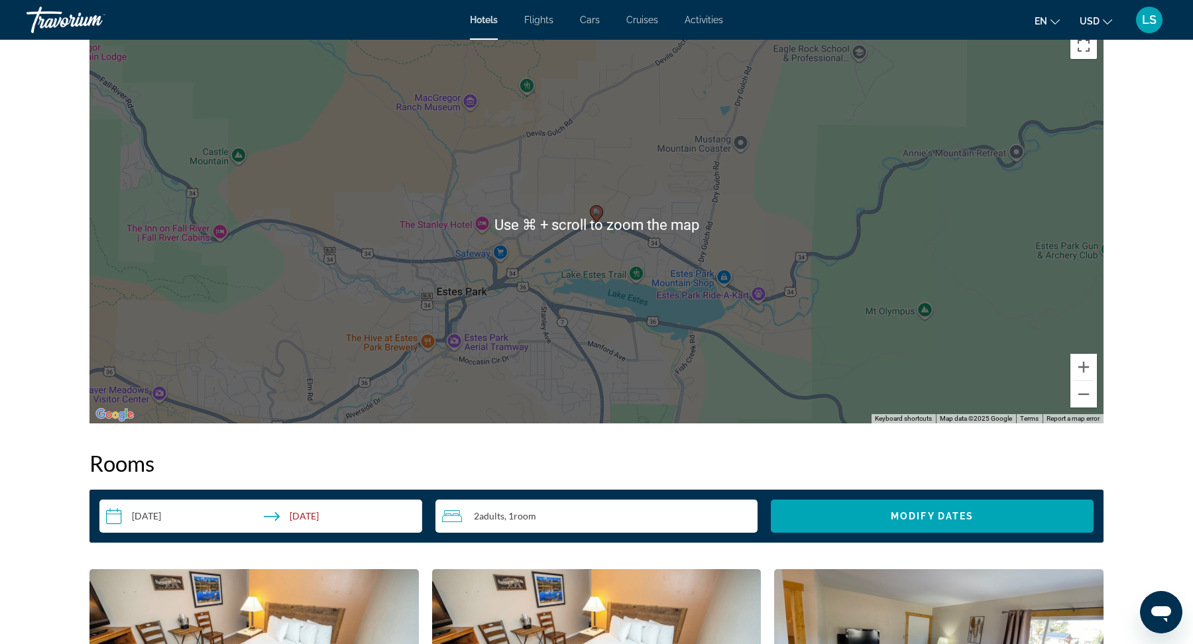
scroll to position [1330, 0]
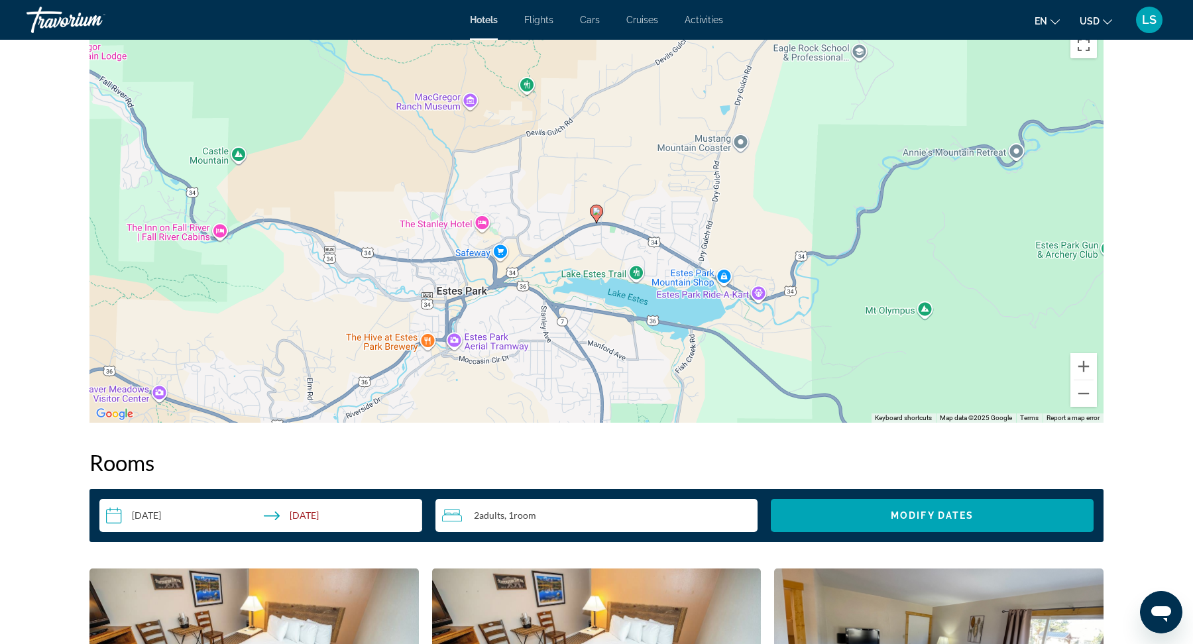
click at [796, 351] on div "To activate drag with keyboard, press Alt + Enter. Once in keyboard drag state,…" at bounding box center [596, 224] width 1014 height 398
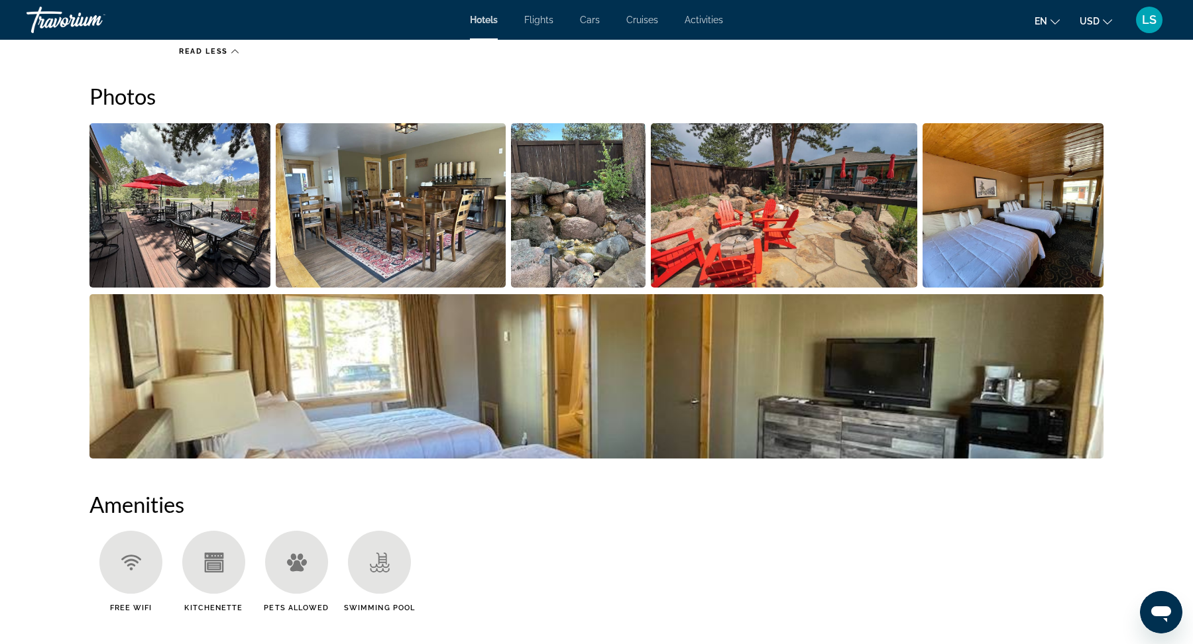
scroll to position [0, 0]
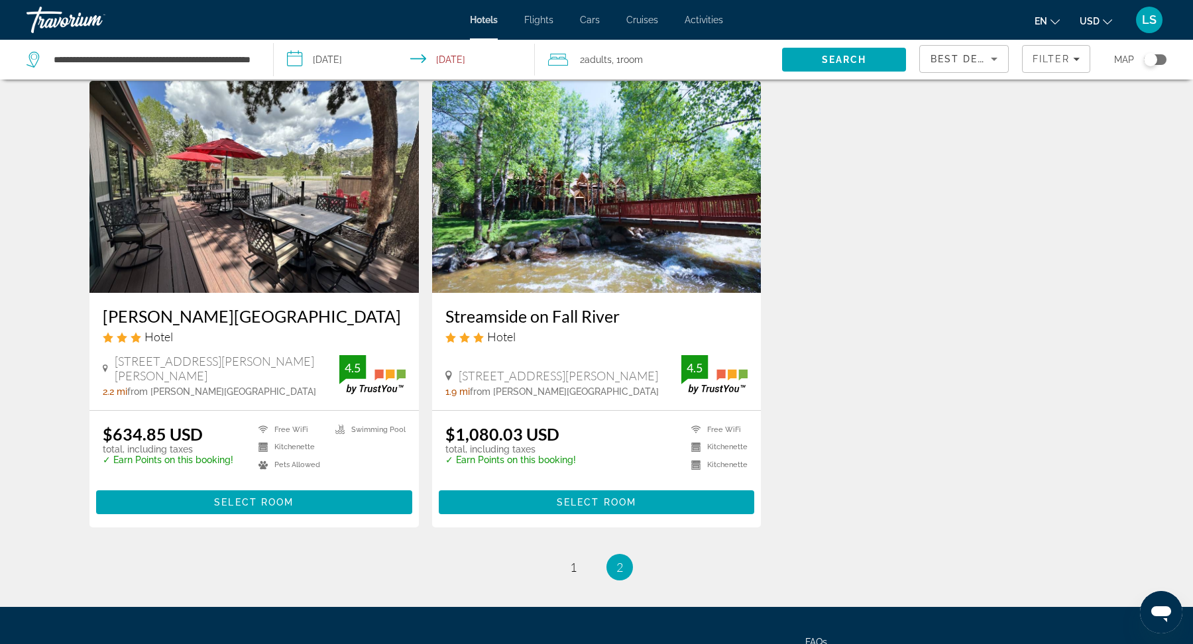
scroll to position [47, 0]
